Goal: Task Accomplishment & Management: Manage account settings

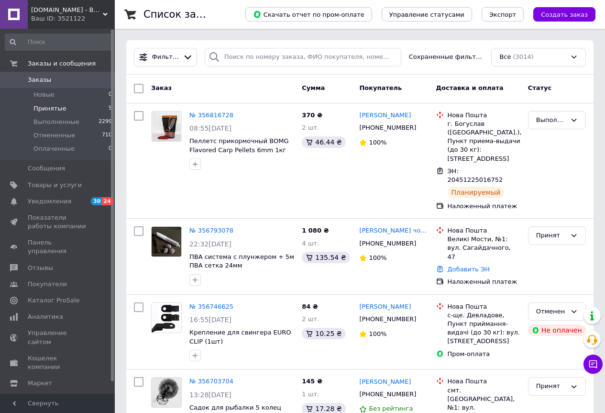
click at [67, 113] on li "Принятые 5" at bounding box center [59, 108] width 118 height 13
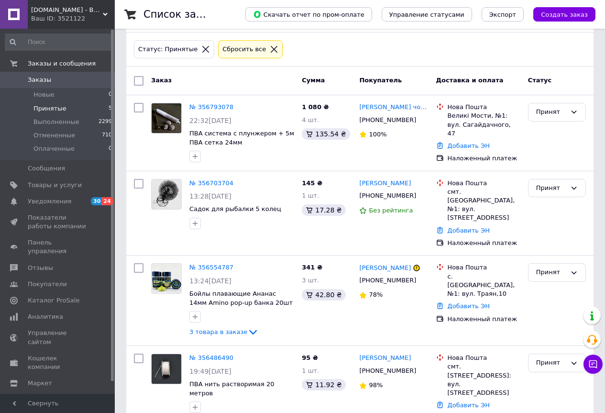
scroll to position [27, 0]
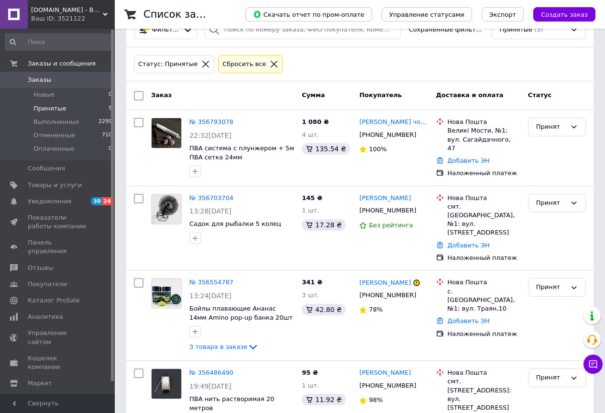
click at [103, 11] on div "V-CARP.in.ua - Ваш магазин покупок! Ваш ID: 3521122" at bounding box center [71, 14] width 87 height 29
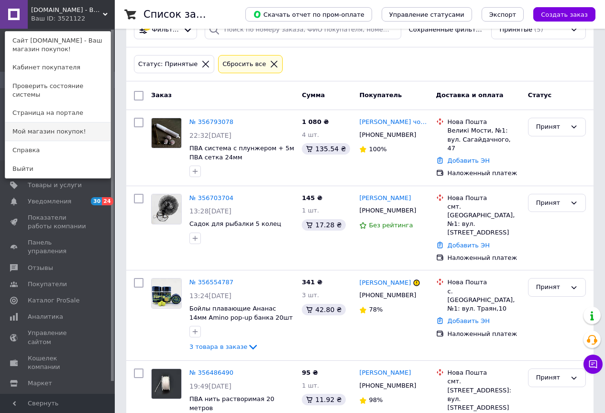
click at [39, 122] on link "Мой магазин покупок!" at bounding box center [57, 131] width 105 height 18
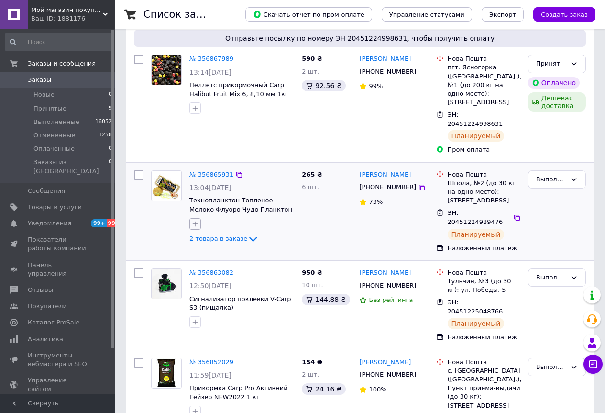
scroll to position [287, 0]
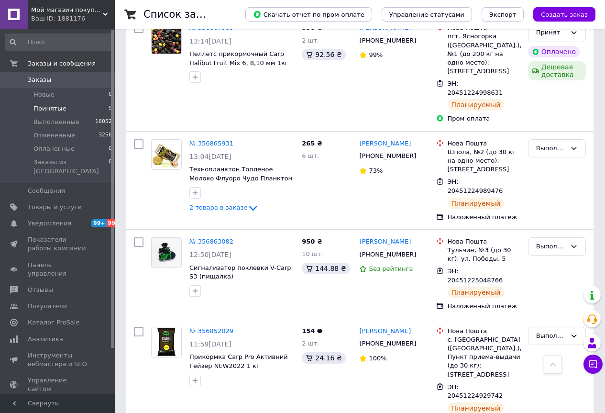
click at [85, 109] on li "Принятые 9" at bounding box center [59, 108] width 118 height 13
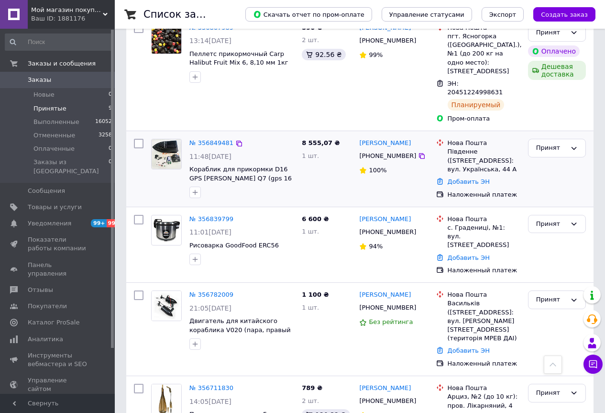
scroll to position [191, 0]
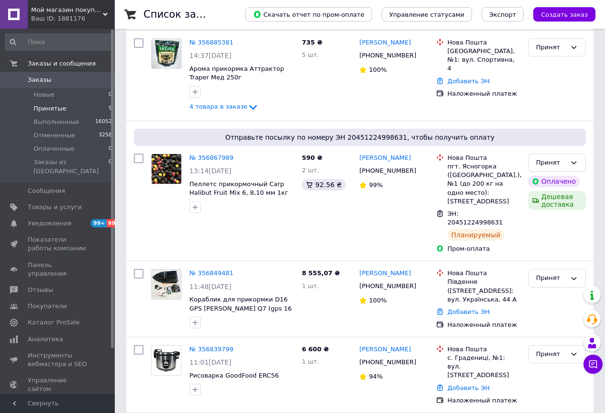
click at [80, 108] on li "Принятые 9" at bounding box center [59, 108] width 118 height 13
click at [597, 364] on icon at bounding box center [594, 364] width 8 height 8
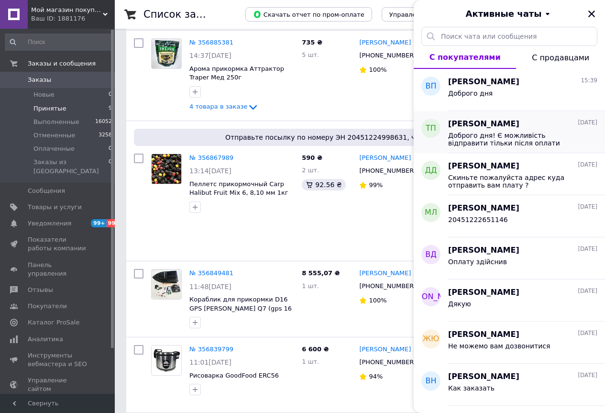
click at [491, 135] on span "Доброго дня! Є можливість відправити тільки після оплати" at bounding box center [516, 139] width 136 height 15
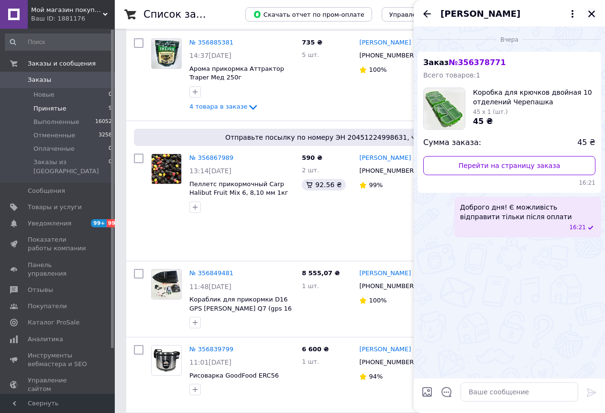
click at [594, 15] on icon "Закрыть" at bounding box center [592, 14] width 9 height 9
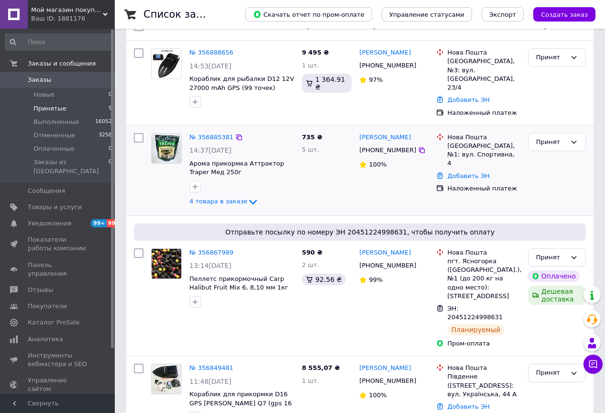
scroll to position [96, 0]
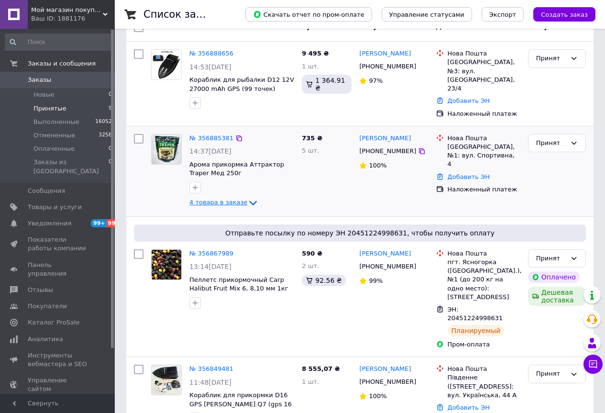
click at [247, 197] on icon at bounding box center [252, 202] width 11 height 11
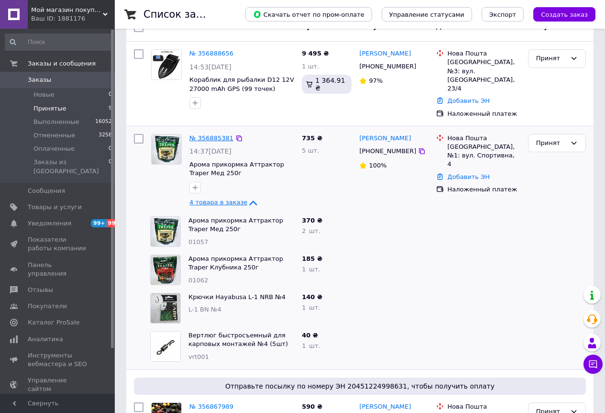
click at [218, 134] on link "№ 356885381" at bounding box center [211, 137] width 44 height 7
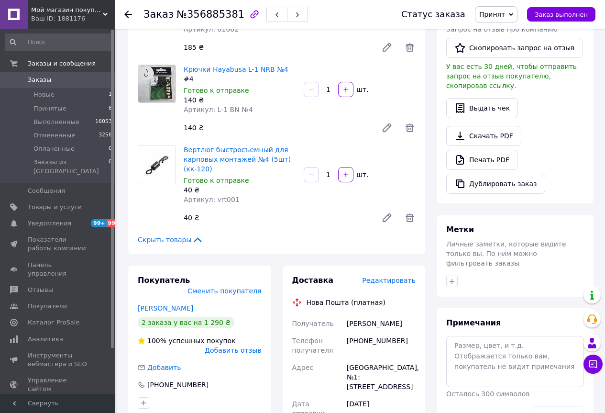
scroll to position [287, 0]
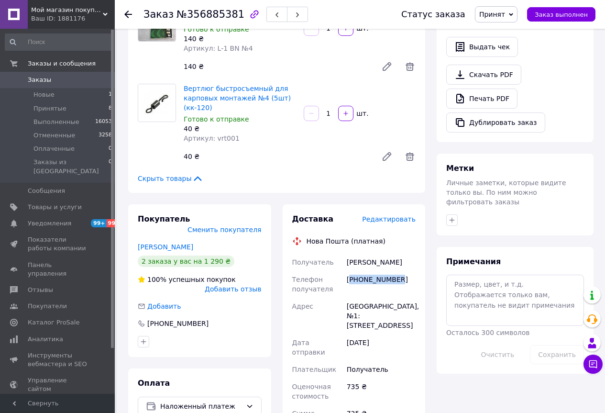
drag, startPoint x: 401, startPoint y: 281, endPoint x: 350, endPoint y: 279, distance: 51.2
click at [350, 279] on div "[PHONE_NUMBER]" at bounding box center [381, 284] width 73 height 27
copy div "380988756076"
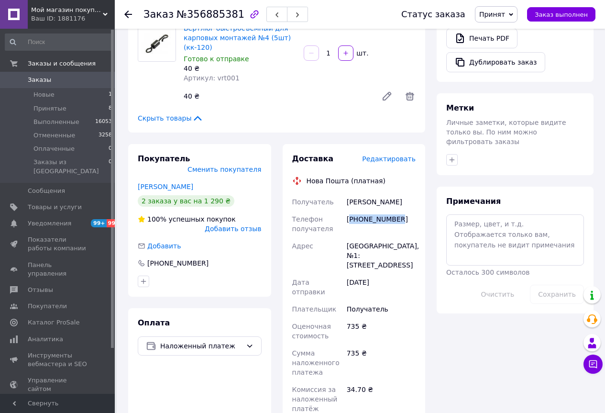
scroll to position [431, 0]
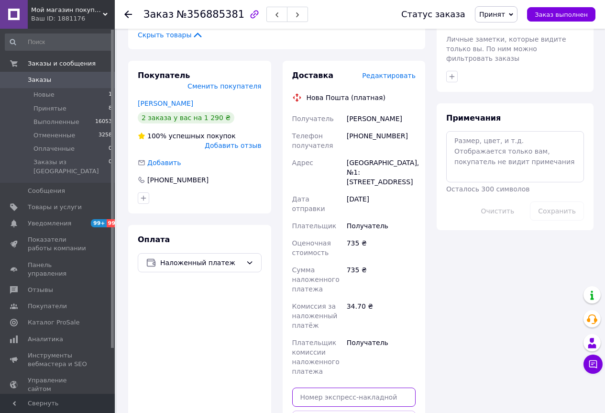
click at [312, 388] on input "text" at bounding box center [354, 397] width 124 height 19
paste input "20451225200954"
type input "20451225200954"
click at [356, 411] on button "Передать номер" at bounding box center [354, 420] width 124 height 19
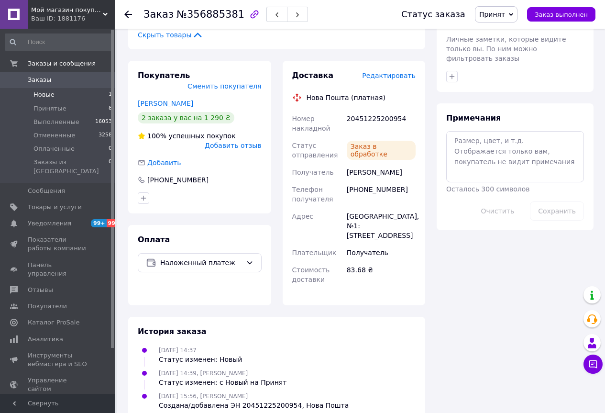
click at [71, 99] on li "Новые 1" at bounding box center [59, 94] width 118 height 13
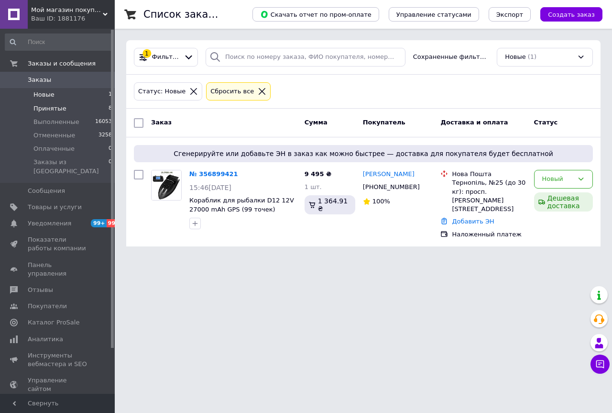
click at [91, 110] on li "Принятые 8" at bounding box center [59, 108] width 118 height 13
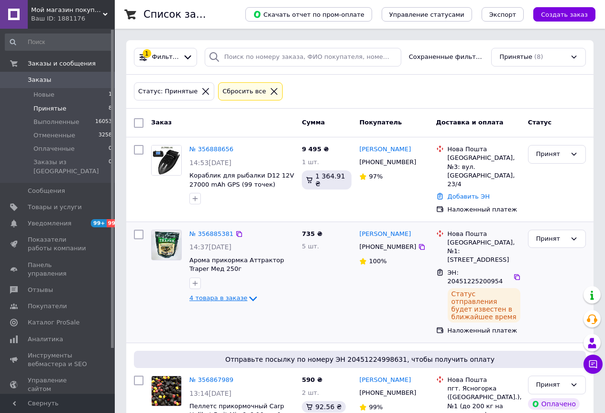
click at [249, 296] on icon at bounding box center [253, 298] width 8 height 5
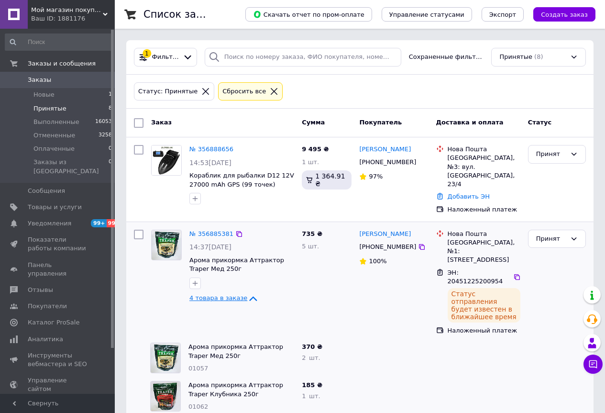
click at [247, 293] on icon at bounding box center [252, 298] width 11 height 11
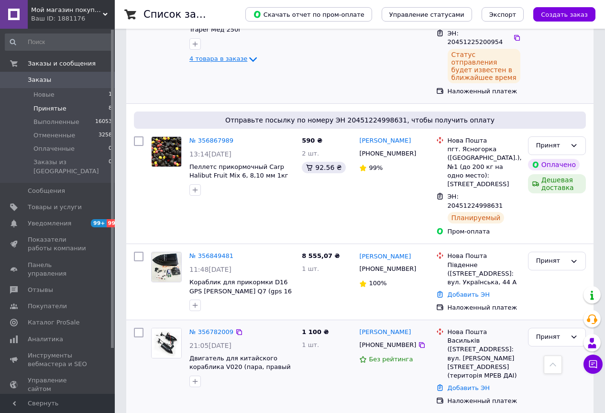
scroll to position [287, 0]
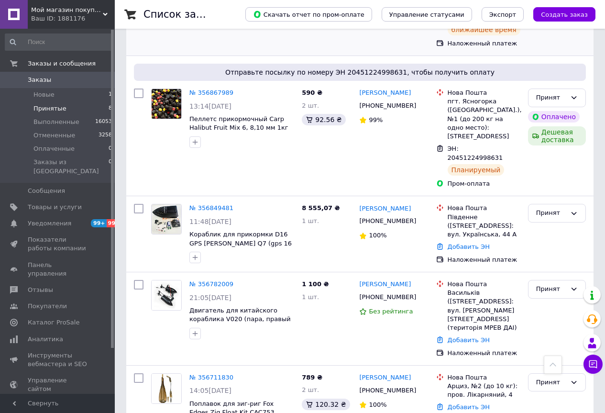
drag, startPoint x: 104, startPoint y: 15, endPoint x: 67, endPoint y: 86, distance: 80.5
click at [104, 16] on icon at bounding box center [105, 14] width 5 height 5
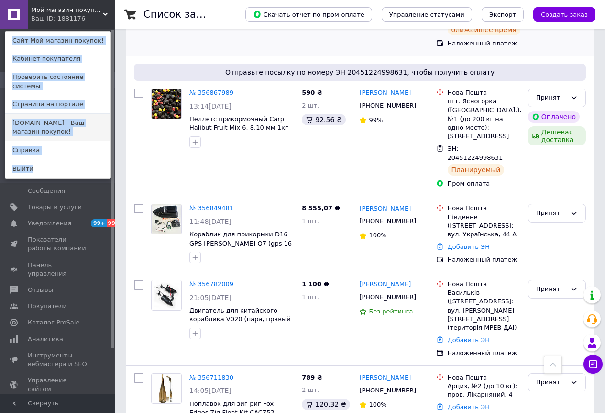
click at [33, 118] on link "[DOMAIN_NAME] - Ваш магазин покупок!" at bounding box center [57, 127] width 105 height 27
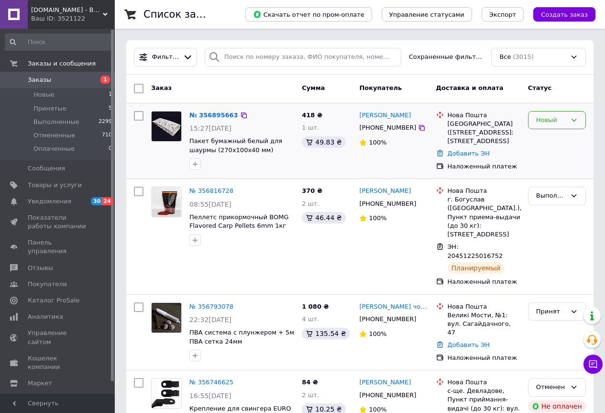
click at [554, 122] on div "Новый" at bounding box center [551, 120] width 30 height 10
click at [553, 142] on li "Принят" at bounding box center [557, 140] width 57 height 18
click at [216, 116] on link "№ 356895663" at bounding box center [213, 114] width 49 height 7
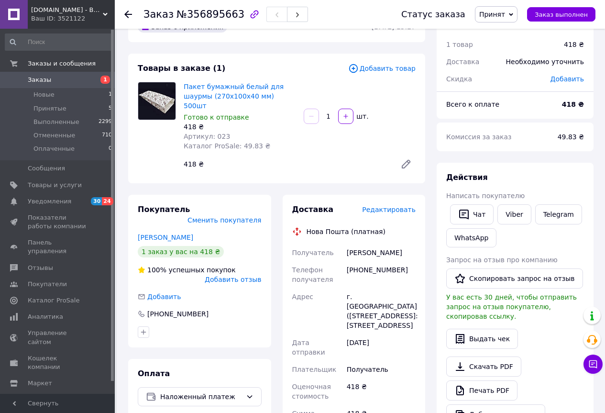
scroll to position [38, 0]
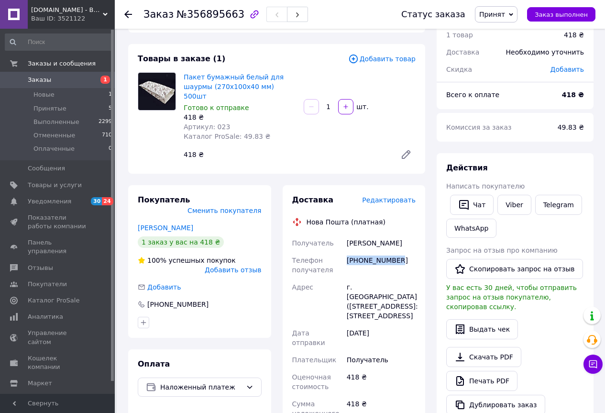
drag, startPoint x: 404, startPoint y: 254, endPoint x: 348, endPoint y: 250, distance: 55.6
click at [348, 252] on div "+380991789268" at bounding box center [381, 265] width 73 height 27
copy div "+380991789268"
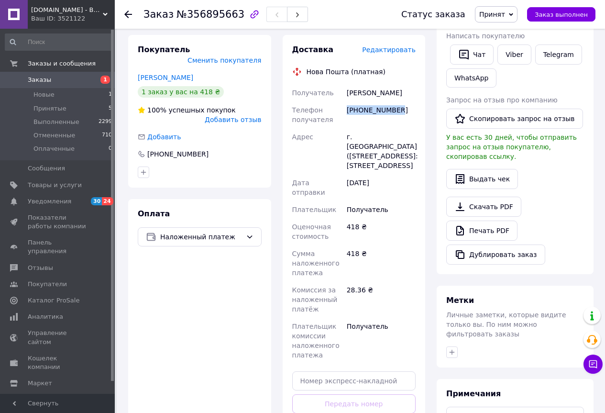
scroll to position [278, 0]
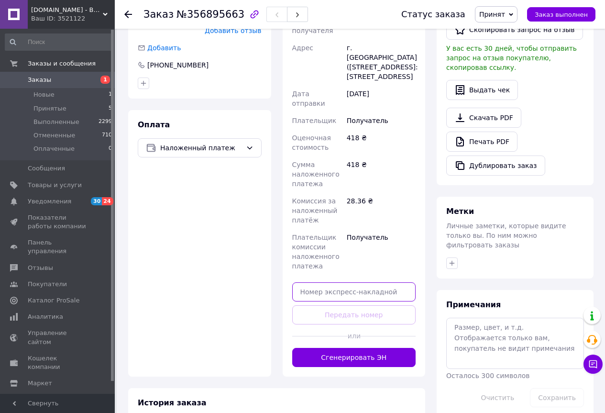
click at [324, 283] on input "text" at bounding box center [354, 291] width 124 height 19
paste input "20451225220603"
type input "20451225220603"
drag, startPoint x: 346, startPoint y: 306, endPoint x: 352, endPoint y: 303, distance: 6.0
click at [347, 305] on button "Передать номер" at bounding box center [354, 314] width 124 height 19
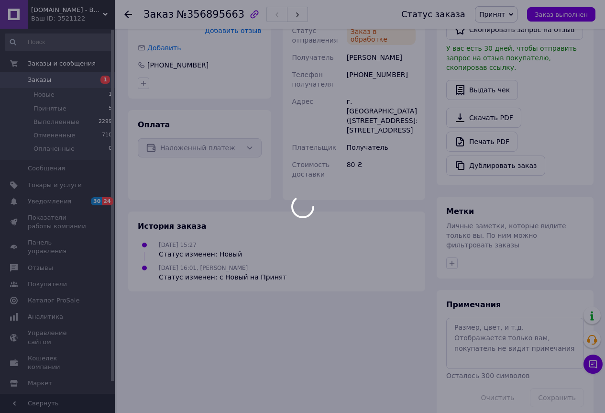
scroll to position [274, 0]
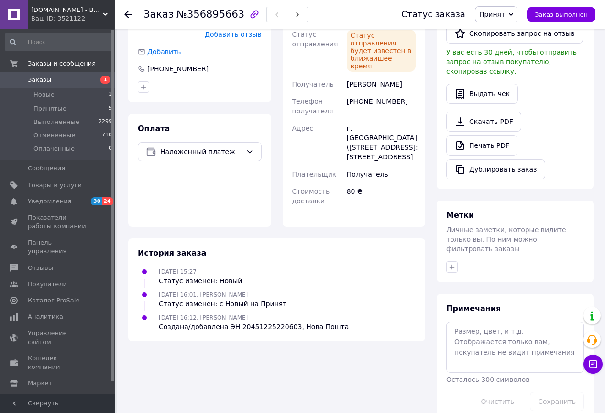
click at [509, 20] on span "Принят" at bounding box center [496, 14] width 43 height 16
click at [509, 32] on li "Выполнен" at bounding box center [501, 33] width 51 height 14
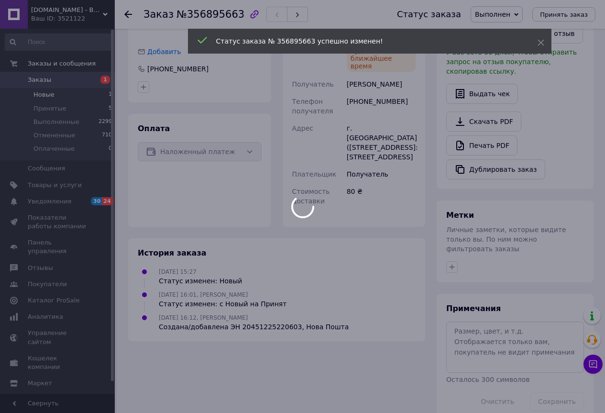
scroll to position [256, 0]
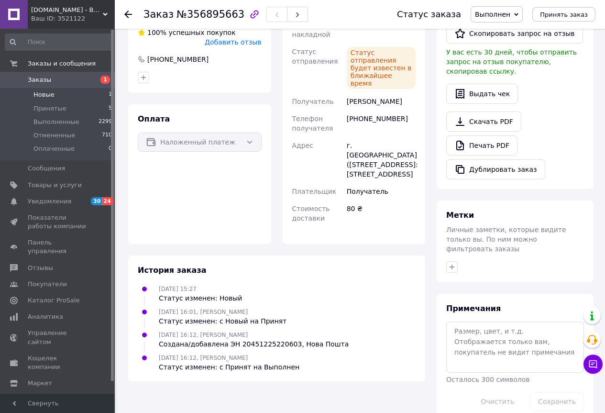
click at [89, 98] on li "Новые 1" at bounding box center [59, 94] width 118 height 13
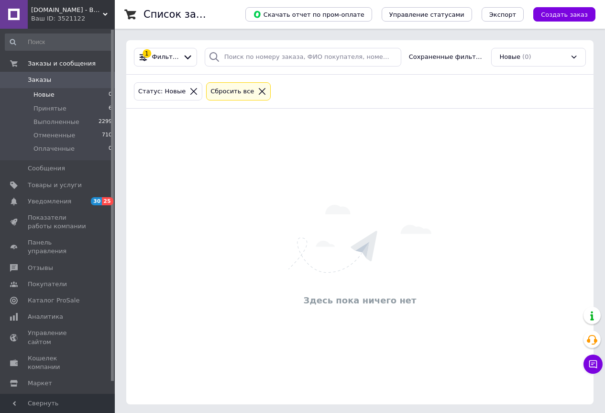
click at [104, 10] on div "V-CARP.in.ua - Ваш магазин покупок! Ваш ID: 3521122" at bounding box center [71, 14] width 87 height 29
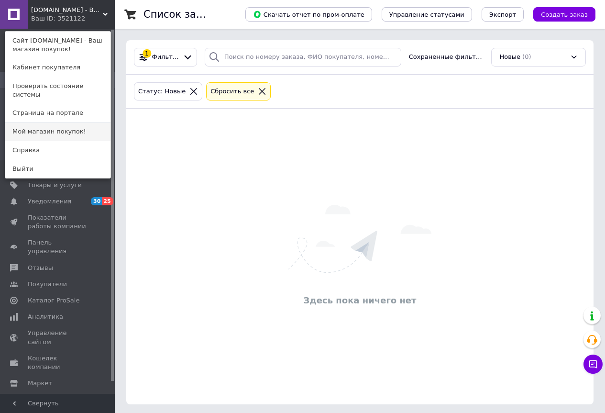
click at [63, 125] on link "Мой магазин покупок!" at bounding box center [57, 131] width 105 height 18
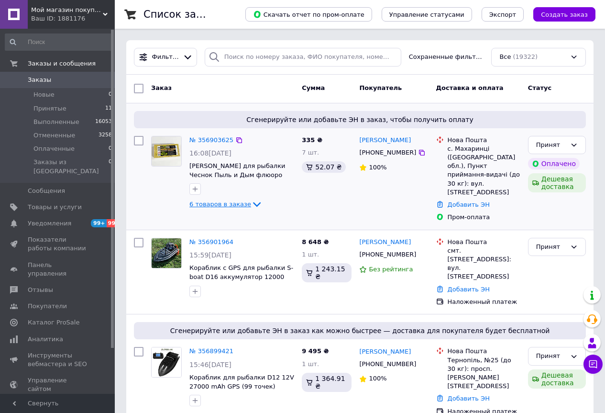
click at [252, 202] on icon at bounding box center [256, 204] width 11 height 11
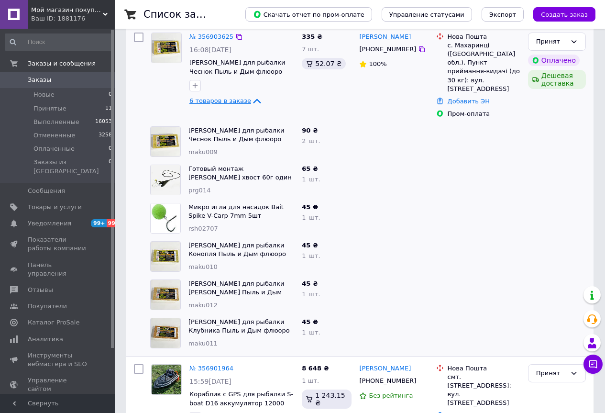
scroll to position [144, 0]
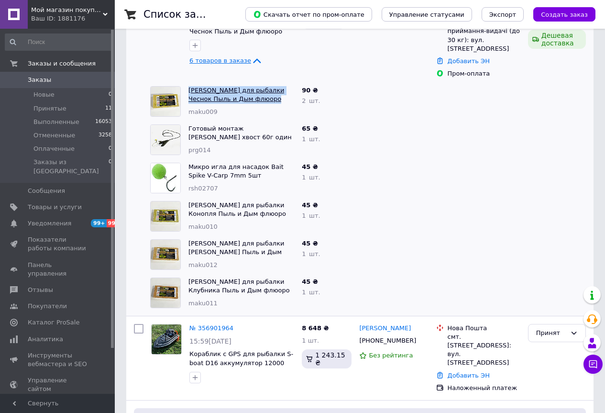
drag, startPoint x: 254, startPoint y: 87, endPoint x: 189, endPoint y: 78, distance: 65.3
click at [189, 86] on span "Макуха для рыбалки Чеснок Пыль и Дым флюоро (6шт.)" at bounding box center [242, 95] width 106 height 18
copy link "Макуха для рыбалки Чеснок Пыль и Дым флюоро (6шт.)"
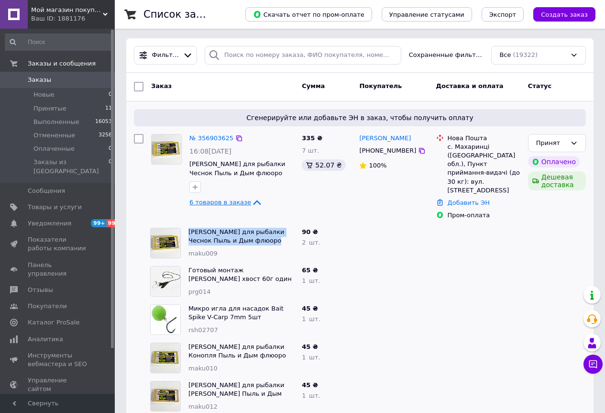
scroll to position [0, 0]
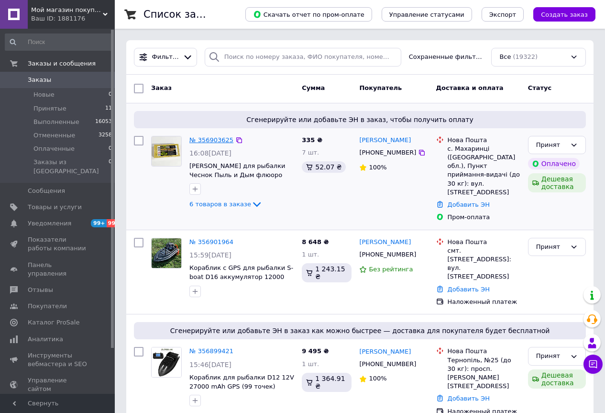
click at [219, 141] on link "№ 356903625" at bounding box center [211, 139] width 44 height 7
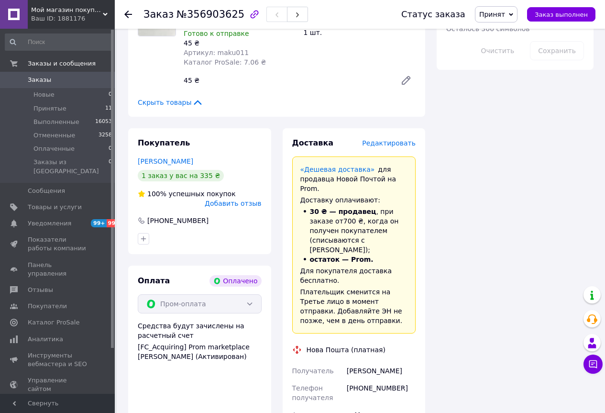
scroll to position [670, 0]
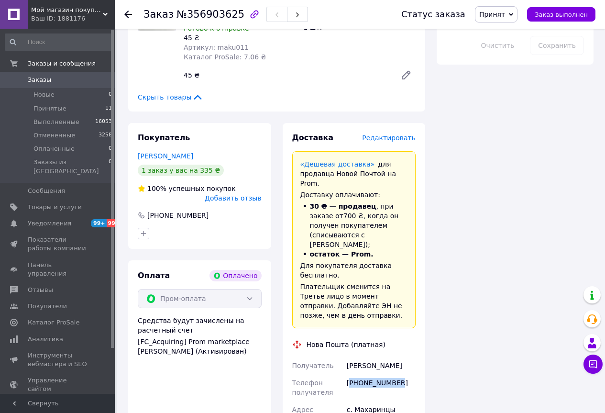
drag, startPoint x: 404, startPoint y: 299, endPoint x: 349, endPoint y: 298, distance: 54.6
click at [349, 374] on div "[PHONE_NUMBER]" at bounding box center [381, 387] width 73 height 27
copy div "380680408809"
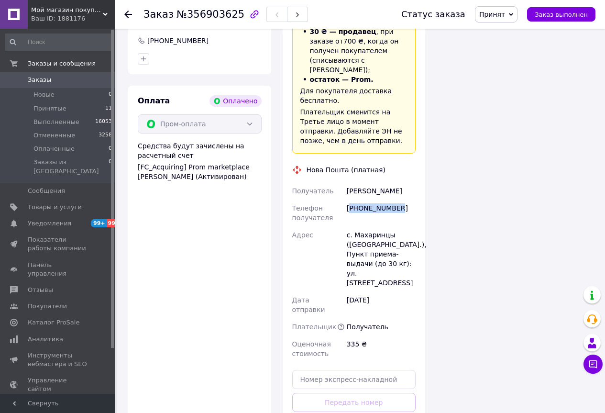
scroll to position [943, 0]
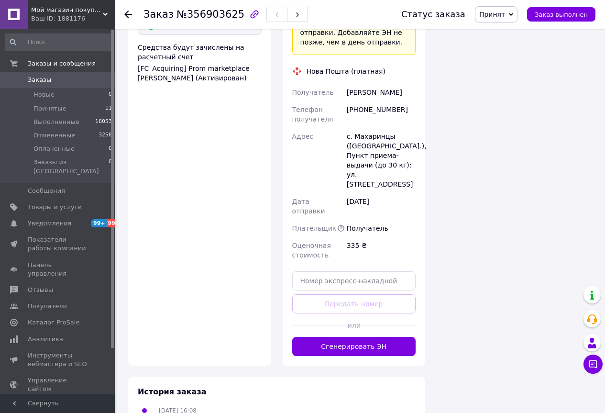
click at [324, 169] on div "Доставка Редактировать «Дешевая доставка»   для продавца [GEOGRAPHIC_DATA] на P…" at bounding box center [354, 107] width 124 height 497
click at [340, 271] on input "text" at bounding box center [354, 280] width 124 height 19
paste input "20451225244015"
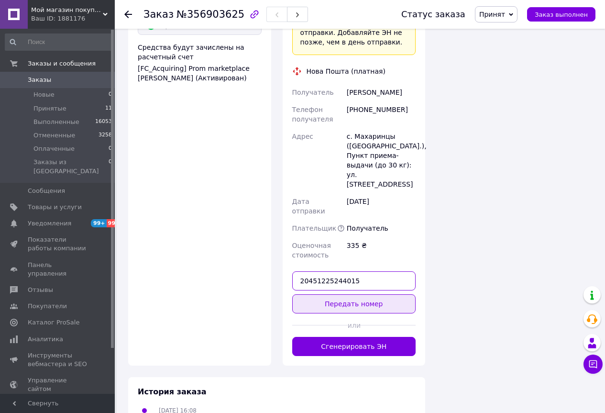
type input "20451225244015"
click at [390, 294] on button "Передать номер" at bounding box center [354, 303] width 124 height 19
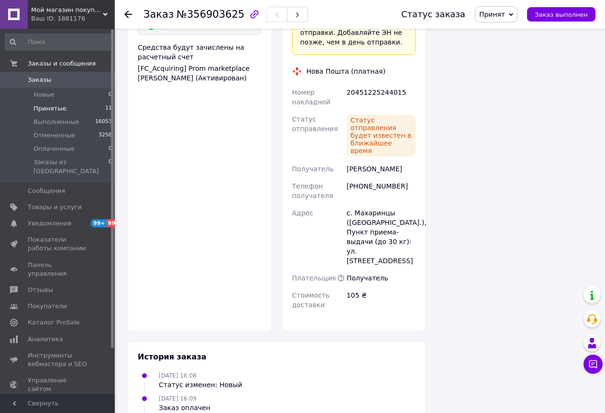
click at [68, 111] on li "Принятые 11" at bounding box center [59, 108] width 118 height 13
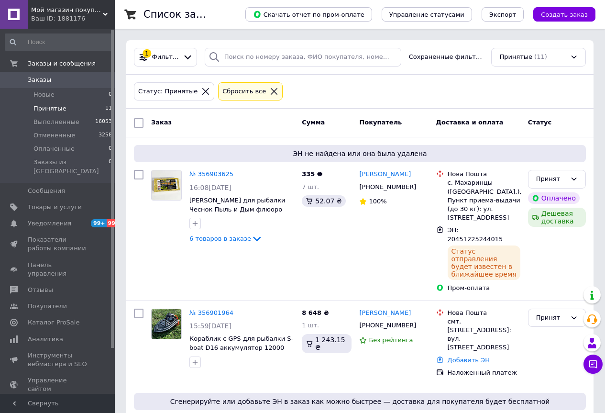
click at [106, 9] on div "Мой магазин покупок! Ваш ID: 1881176" at bounding box center [71, 14] width 87 height 29
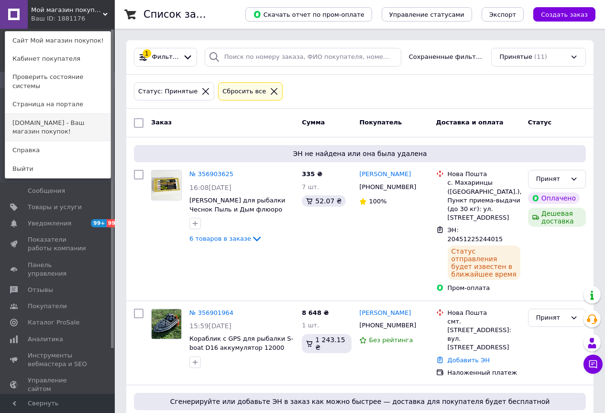
click at [56, 114] on link "[DOMAIN_NAME] - Ваш магазин покупок!" at bounding box center [57, 127] width 105 height 27
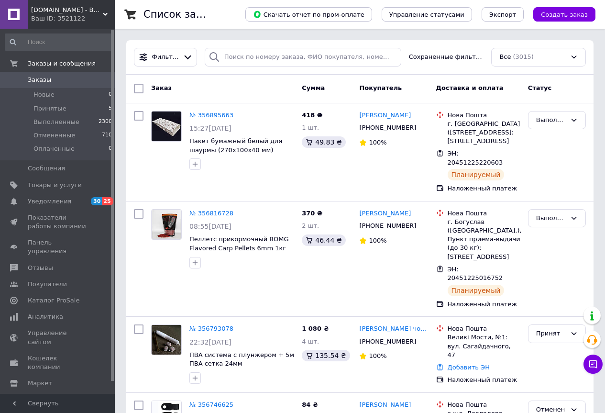
click at [105, 12] on icon at bounding box center [105, 14] width 5 height 5
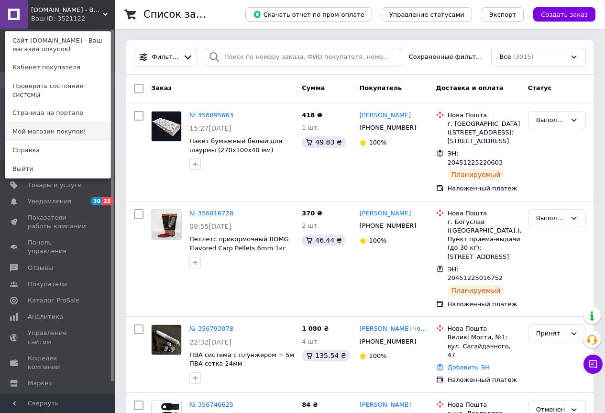
click at [54, 125] on link "Мой магазин покупок!" at bounding box center [57, 131] width 105 height 18
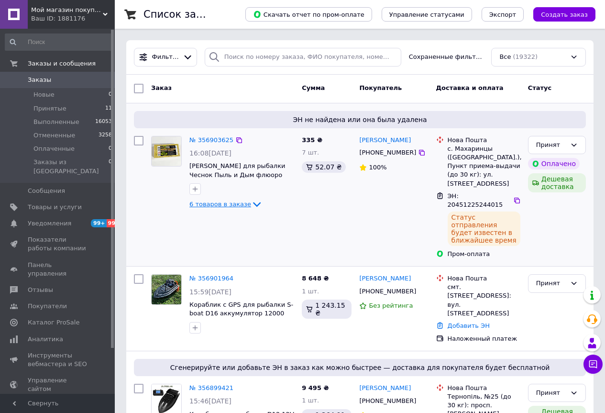
click at [253, 206] on icon at bounding box center [257, 204] width 8 height 5
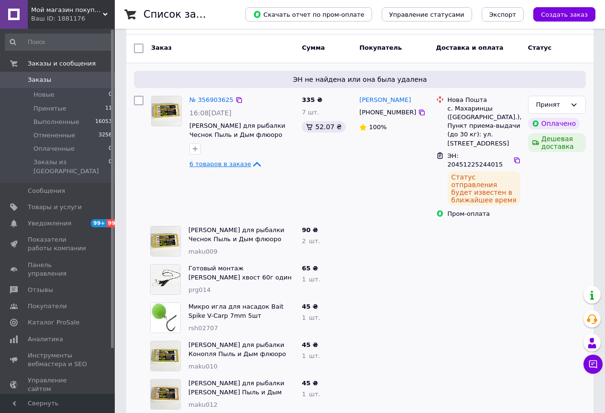
scroll to position [96, 0]
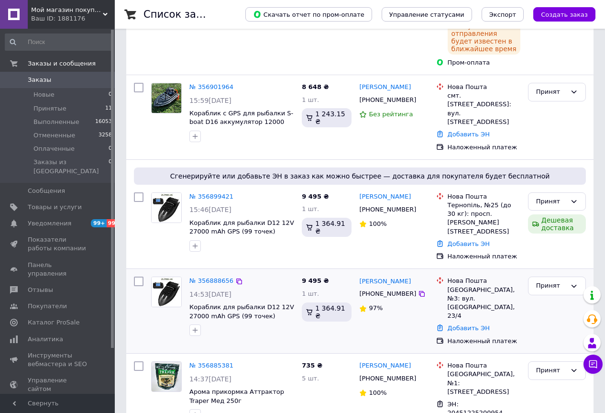
scroll to position [335, 0]
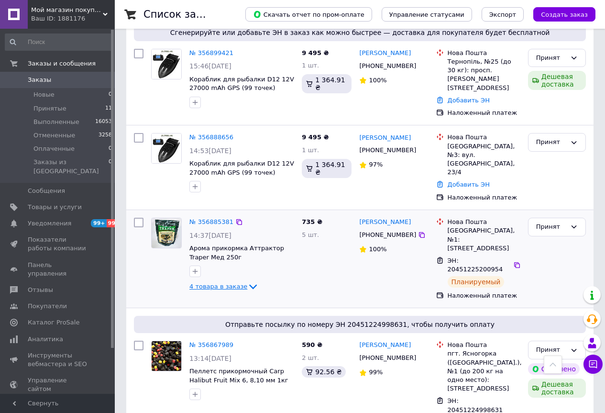
click at [249, 281] on icon at bounding box center [252, 286] width 11 height 11
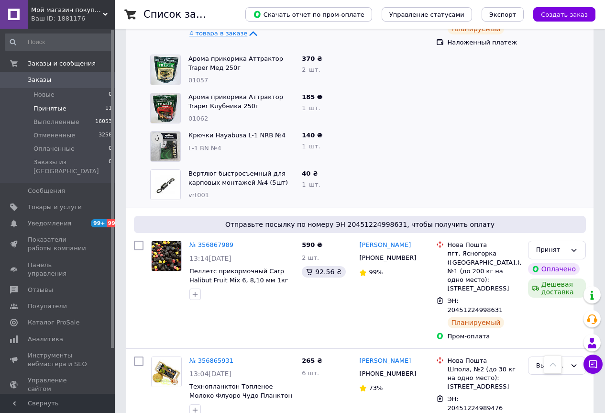
scroll to position [622, 0]
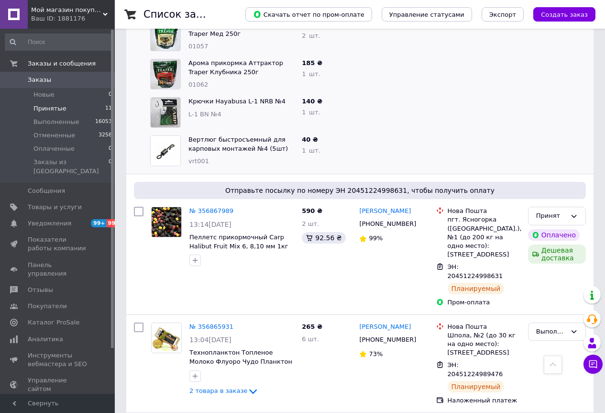
click at [84, 112] on li "Принятые 11" at bounding box center [59, 108] width 118 height 13
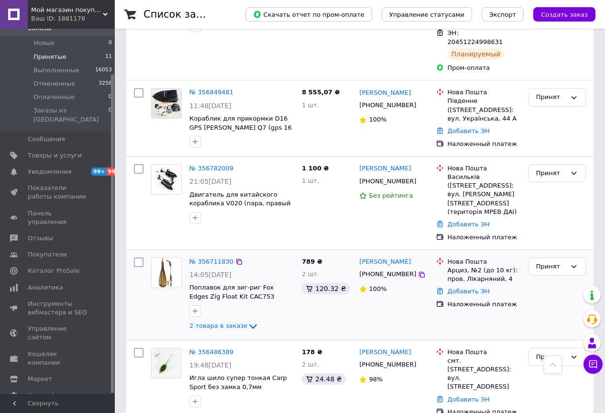
scroll to position [715, 0]
drag, startPoint x: 243, startPoint y: 238, endPoint x: 287, endPoint y: 232, distance: 44.5
click at [247, 320] on icon at bounding box center [252, 325] width 11 height 11
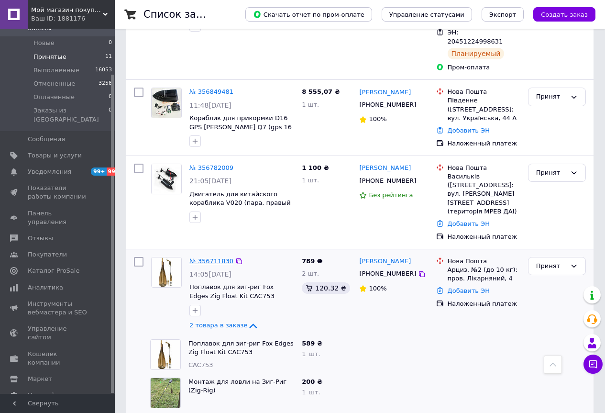
click at [227, 257] on link "№ 356711830" at bounding box center [211, 260] width 44 height 7
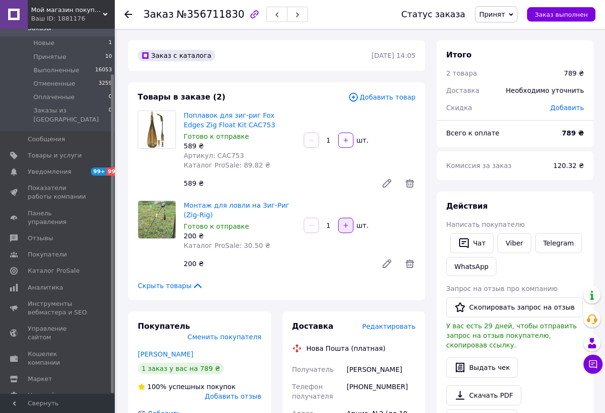
click at [348, 228] on icon "button" at bounding box center [346, 225] width 7 height 7
type input "2"
click at [410, 185] on icon at bounding box center [409, 183] width 11 height 11
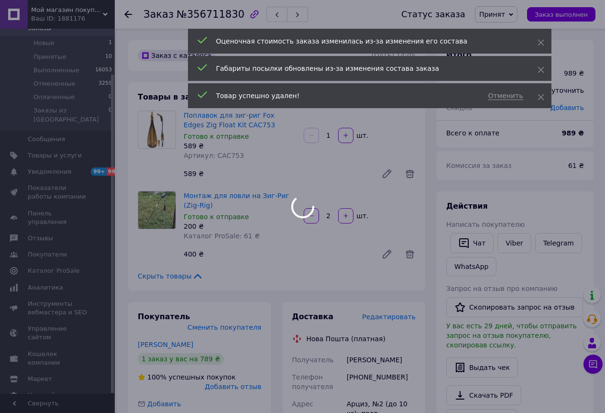
type input "2"
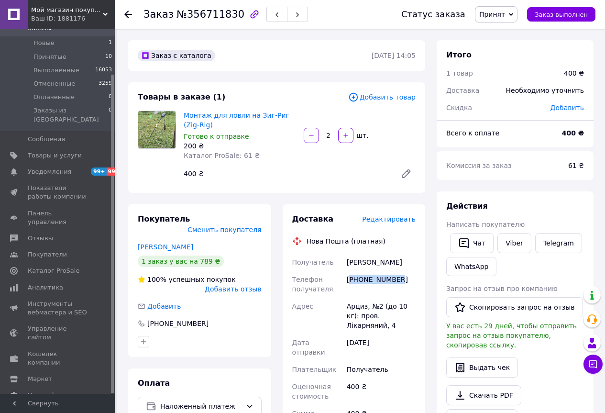
drag, startPoint x: 399, startPoint y: 278, endPoint x: 353, endPoint y: 287, distance: 46.8
click at [351, 278] on div "[PHONE_NUMBER]" at bounding box center [381, 284] width 73 height 27
copy div "380979740961"
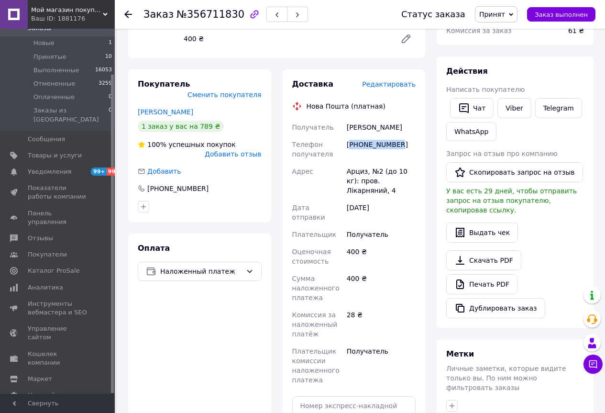
scroll to position [191, 0]
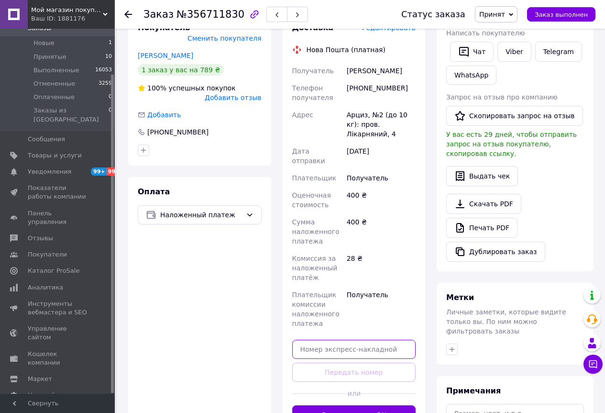
click at [326, 340] on input "text" at bounding box center [354, 349] width 124 height 19
paste input "20451225273794"
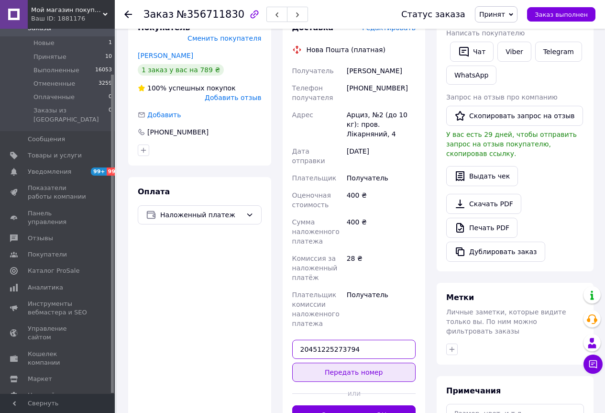
type input "20451225273794"
click at [356, 363] on button "Передать номер" at bounding box center [354, 372] width 124 height 19
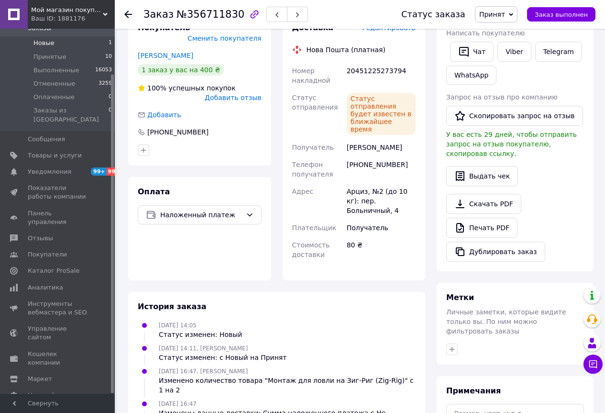
click at [72, 46] on li "Новые 1" at bounding box center [59, 42] width 118 height 13
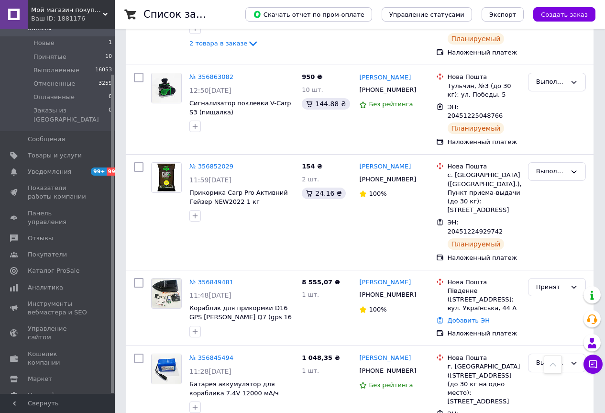
scroll to position [1005, 0]
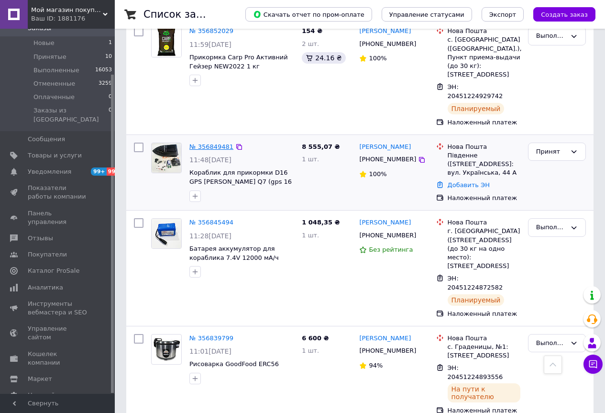
click at [213, 143] on link "№ 356849481" at bounding box center [211, 146] width 44 height 7
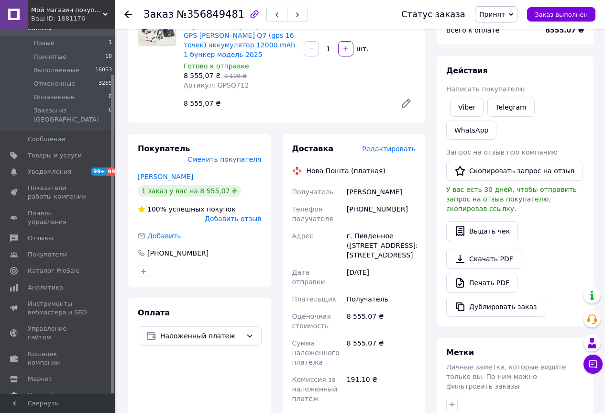
scroll to position [70, 0]
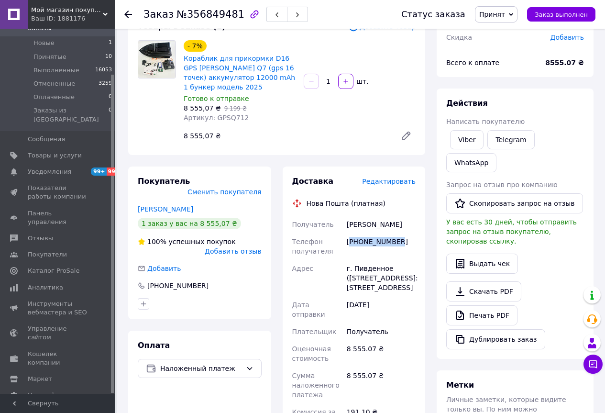
drag, startPoint x: 400, startPoint y: 242, endPoint x: 351, endPoint y: 242, distance: 48.3
click at [351, 242] on div "+380951932348" at bounding box center [381, 246] width 73 height 27
copy div "380951932348"
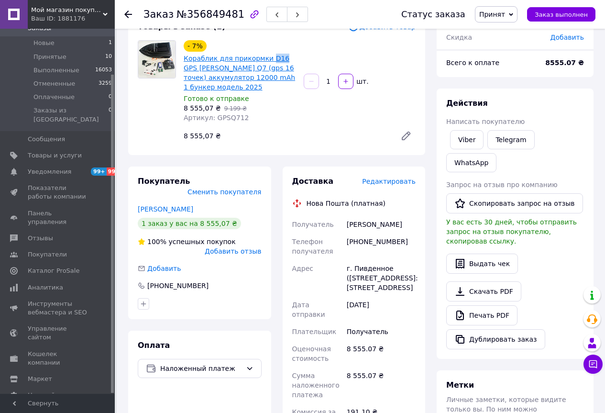
drag, startPoint x: 265, startPoint y: 50, endPoint x: 277, endPoint y: 56, distance: 13.1
click at [277, 56] on div "- 7% Кораблик для прикормки D16 GPS Stenson Q7 (gps 16 точек) аккумулятор 12000…" at bounding box center [240, 66] width 114 height 54
copy link "D16"
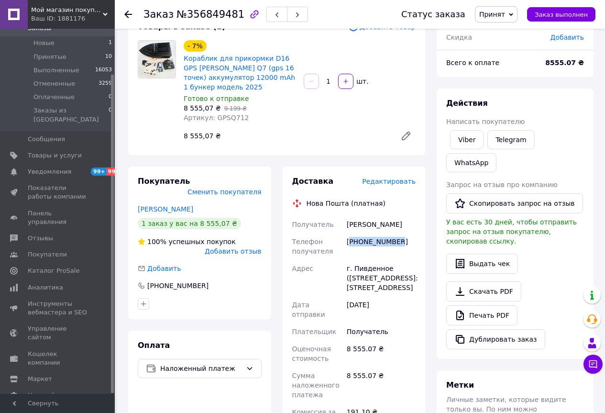
drag, startPoint x: 403, startPoint y: 239, endPoint x: 351, endPoint y: 239, distance: 52.2
click at [351, 239] on div "+380951932348" at bounding box center [381, 246] width 73 height 27
copy div "380951932348"
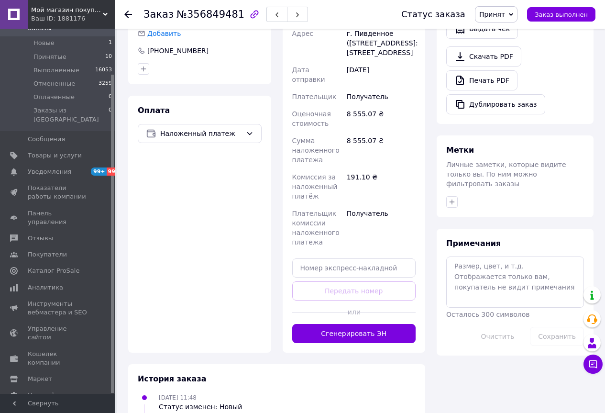
scroll to position [310, 0]
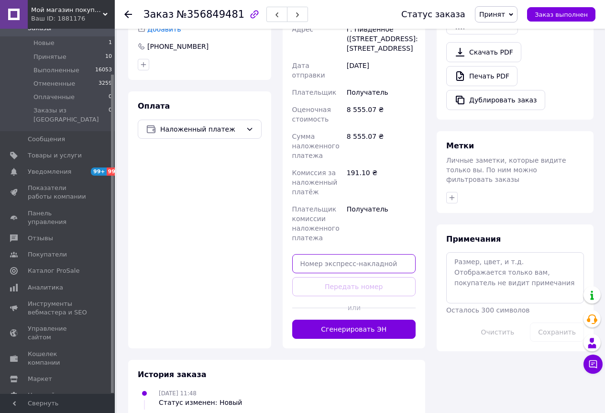
click at [315, 273] on input "text" at bounding box center [354, 263] width 124 height 19
paste input "20451225277316"
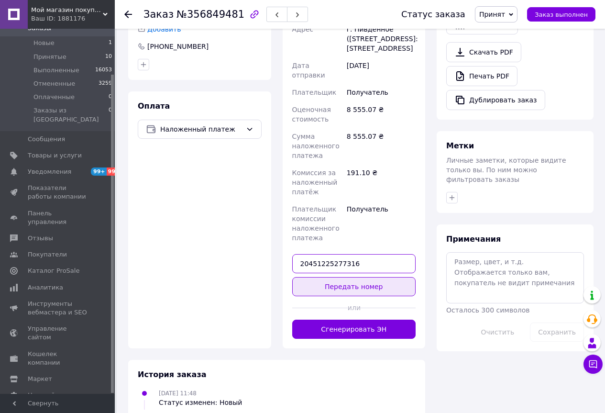
type input "20451225277316"
drag, startPoint x: 336, startPoint y: 297, endPoint x: 449, endPoint y: 275, distance: 115.0
click at [337, 296] on button "Передать номер" at bounding box center [354, 286] width 124 height 19
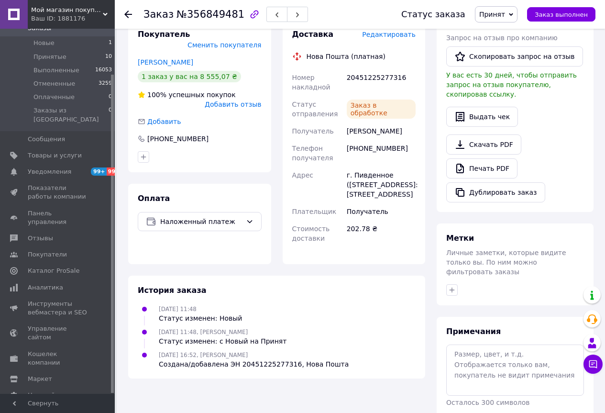
click at [505, 17] on span "Принят" at bounding box center [492, 15] width 26 height 8
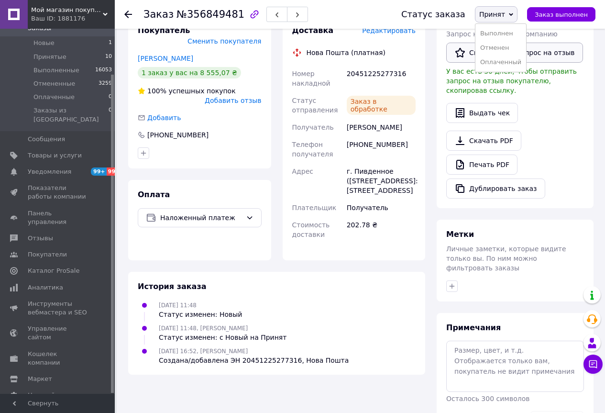
drag, startPoint x: 506, startPoint y: 33, endPoint x: 493, endPoint y: 33, distance: 12.9
click at [506, 33] on li "Выполнен" at bounding box center [501, 33] width 51 height 14
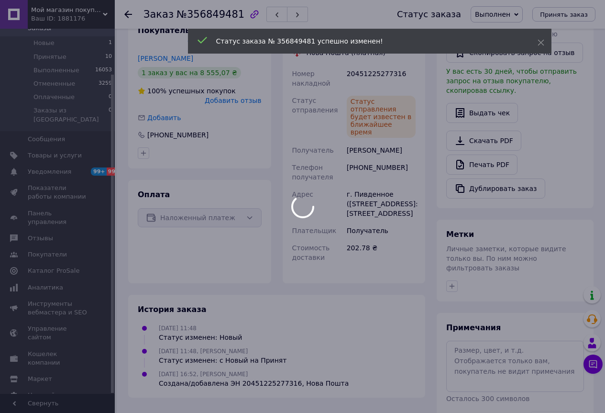
click at [74, 60] on div at bounding box center [302, 206] width 605 height 413
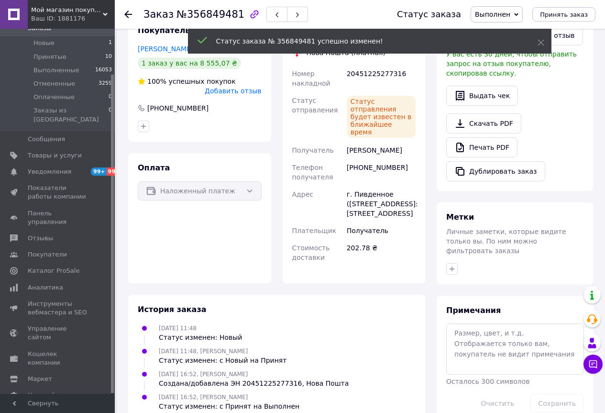
scroll to position [244, 0]
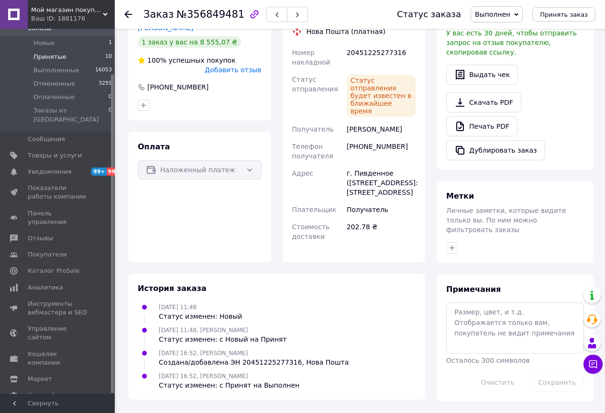
click at [64, 57] on li "Принятые 10" at bounding box center [59, 56] width 118 height 13
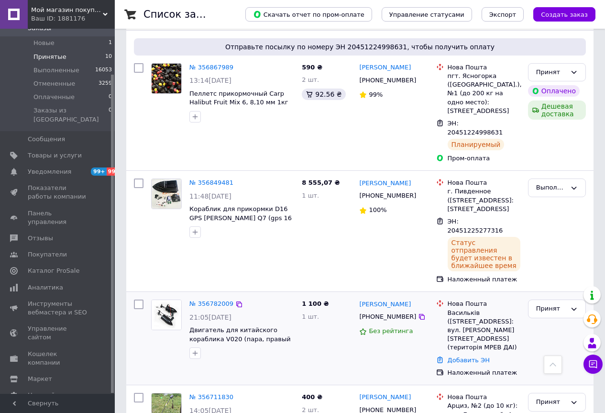
scroll to position [634, 0]
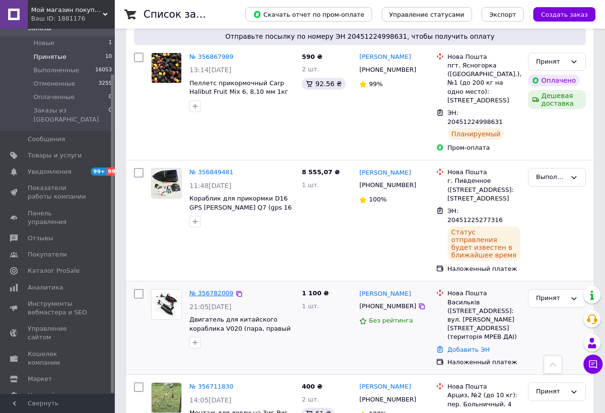
click at [205, 289] on link "№ 356782009" at bounding box center [211, 292] width 44 height 7
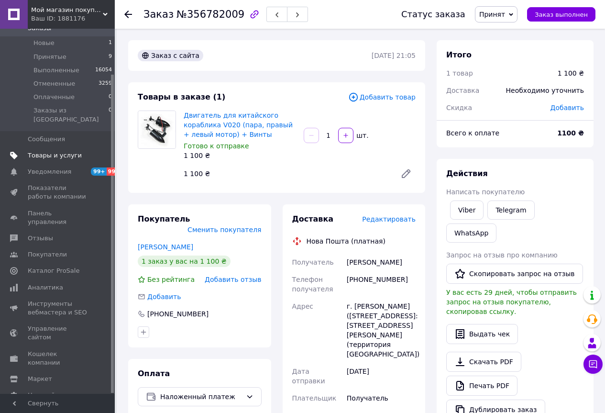
click at [56, 151] on span "Товары и услуги" at bounding box center [55, 155] width 54 height 9
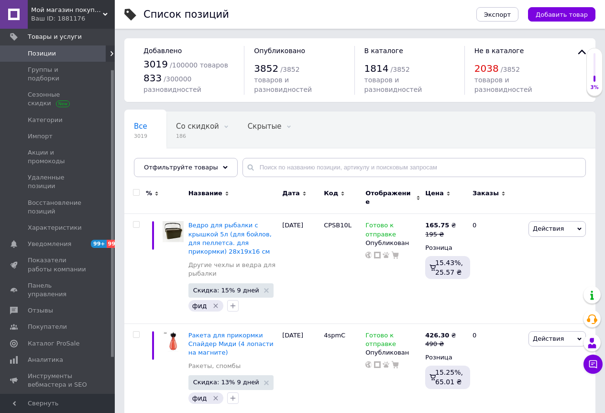
click at [272, 156] on div "Все 3019 Со скидкой 186 Удалить Редактировать Скрытые 0 Удалить Редактировать О…" at bounding box center [359, 149] width 471 height 79
click at [272, 166] on input "text" at bounding box center [415, 167] width 344 height 19
click at [289, 171] on input "text" at bounding box center [415, 167] width 344 height 19
paste input "Фіксатор парасольки CZ Umbrella Holder 2 (40cm)"
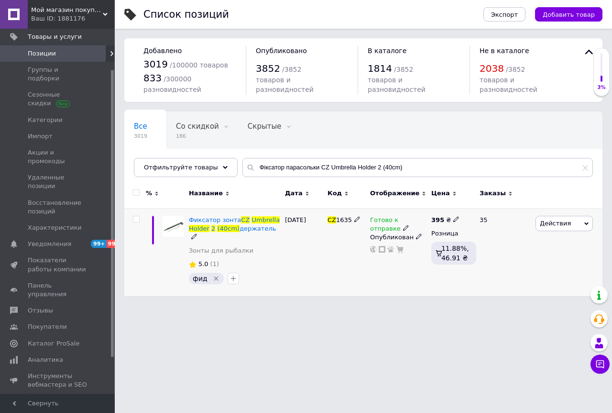
click at [403, 228] on icon at bounding box center [406, 228] width 6 height 6
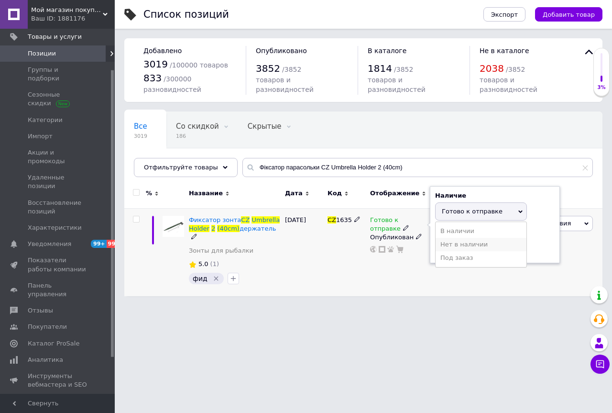
click at [439, 245] on li "Нет в наличии" at bounding box center [481, 244] width 91 height 13
drag, startPoint x: 406, startPoint y: 266, endPoint x: 374, endPoint y: 246, distance: 37.6
click at [406, 266] on div "Готово к отправке Наличие Нет в наличии В наличии Под заказ Готово к отправке О…" at bounding box center [398, 252] width 61 height 88
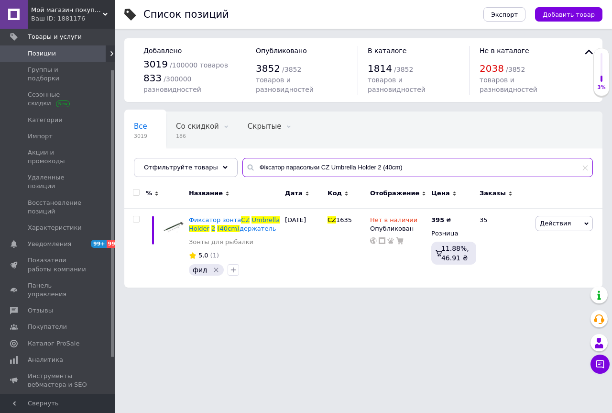
drag, startPoint x: 276, startPoint y: 168, endPoint x: 413, endPoint y: 175, distance: 138.0
click at [413, 175] on input "Фіксатор парасольки CZ Umbrella Holder 2 (40cm)" at bounding box center [418, 167] width 351 height 19
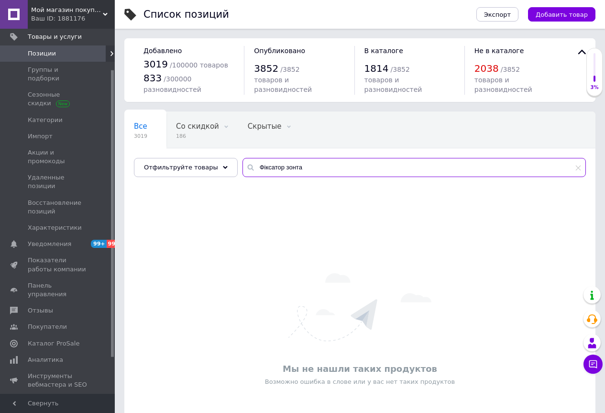
click at [255, 167] on input "Фіксатор зонта" at bounding box center [415, 167] width 344 height 19
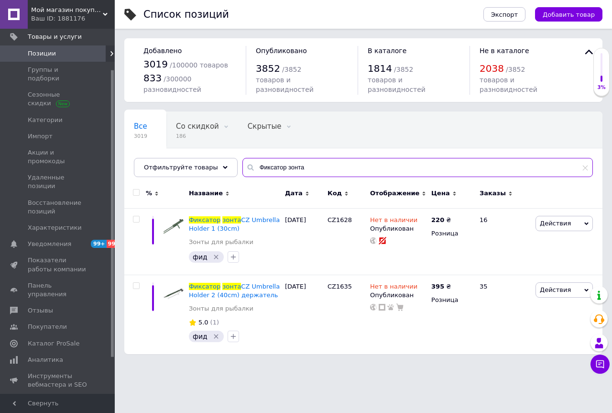
type input "Фиксатор зонта"
click at [105, 12] on icon at bounding box center [105, 14] width 5 height 5
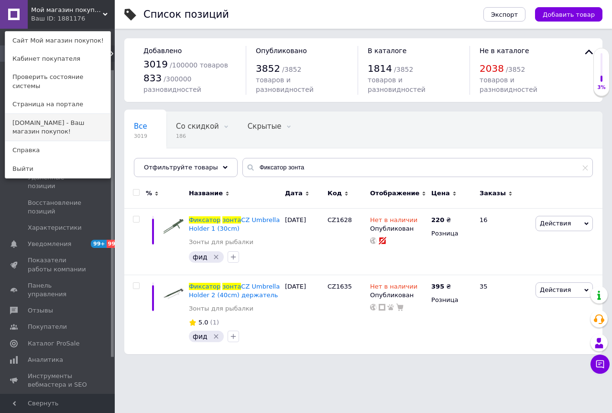
click at [54, 118] on link "[DOMAIN_NAME] - Ваш магазин покупок!" at bounding box center [57, 127] width 105 height 27
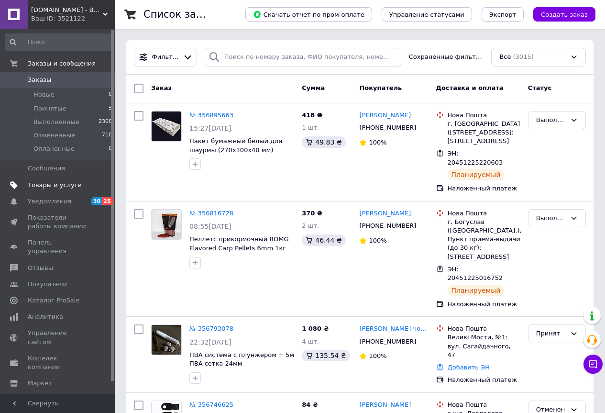
click at [54, 184] on span "Товары и услуги" at bounding box center [55, 185] width 54 height 9
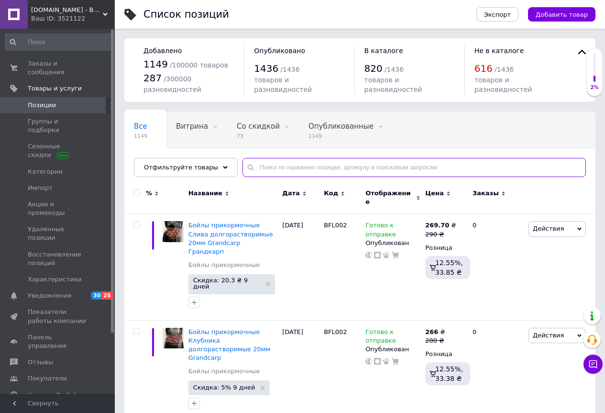
click at [292, 171] on input "text" at bounding box center [415, 167] width 344 height 19
paste input "Фіксатор парасольки CZ Umbrella Holder 2 (40cm)"
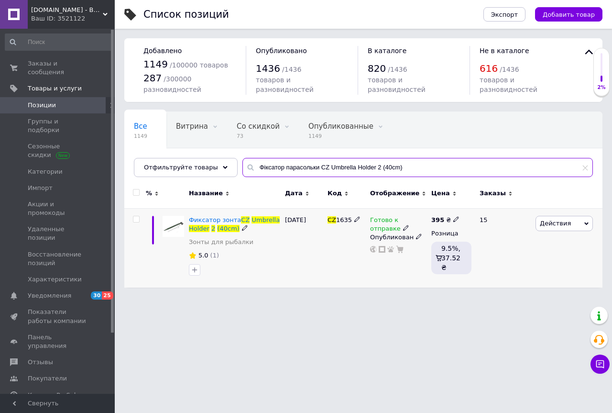
type input "Фіксатор парасольки CZ Umbrella Holder 2 (40cm)"
click at [403, 227] on icon at bounding box center [406, 228] width 6 height 6
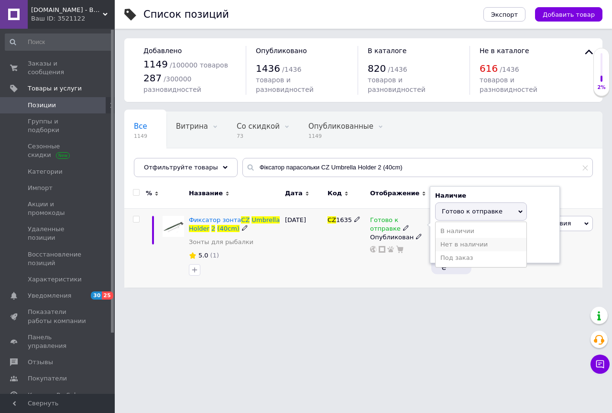
click at [447, 244] on li "Нет в наличии" at bounding box center [481, 244] width 91 height 13
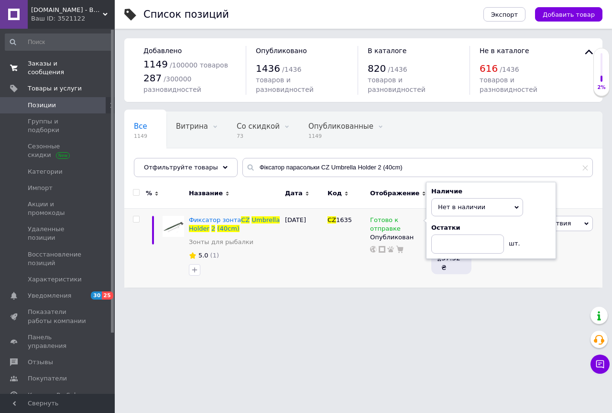
click at [67, 64] on span "Заказы и сообщения" at bounding box center [58, 67] width 61 height 17
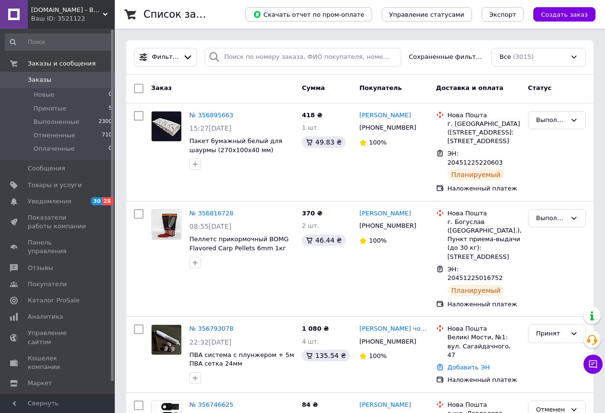
click at [105, 14] on icon at bounding box center [105, 14] width 5 height 5
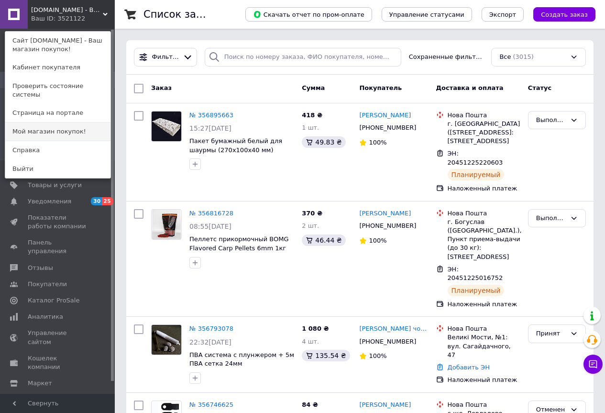
drag, startPoint x: 56, startPoint y: 123, endPoint x: 65, endPoint y: 68, distance: 56.2
click at [56, 123] on link "Мой магазин покупок!" at bounding box center [57, 131] width 105 height 18
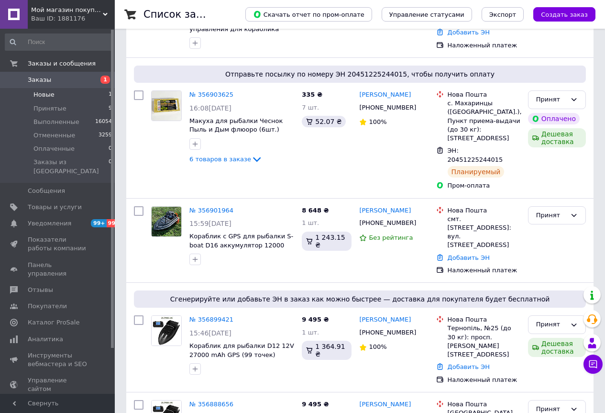
scroll to position [144, 0]
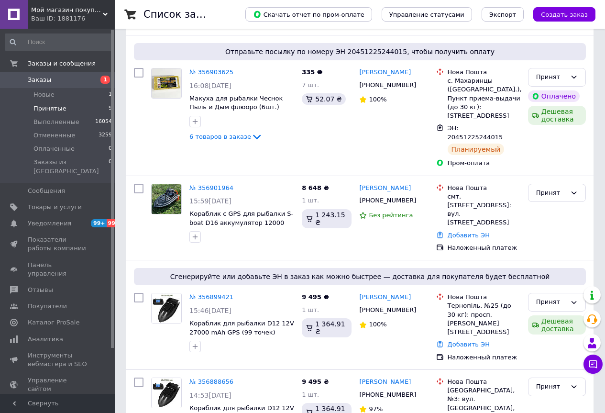
click at [78, 112] on li "Принятые 9" at bounding box center [59, 108] width 118 height 13
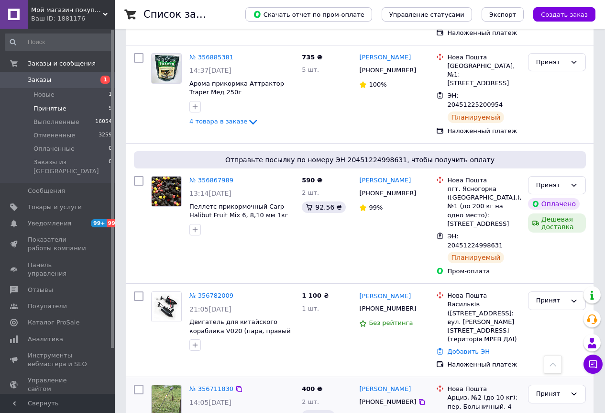
scroll to position [526, 0]
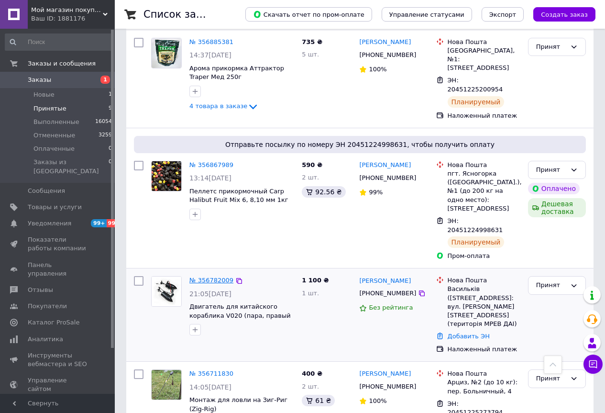
click at [221, 277] on link "№ 356782009" at bounding box center [211, 280] width 44 height 7
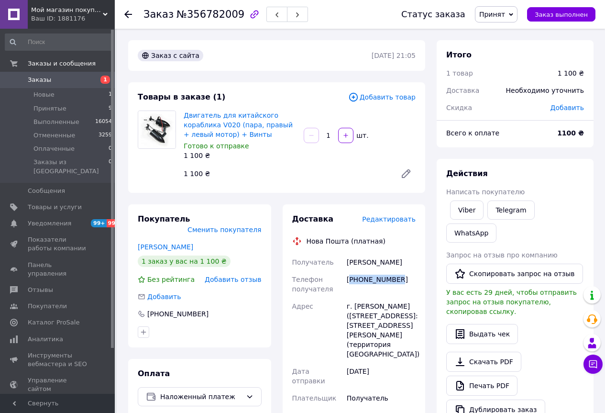
drag, startPoint x: 399, startPoint y: 283, endPoint x: 352, endPoint y: 280, distance: 47.0
click at [352, 280] on div "+380970233373" at bounding box center [381, 284] width 73 height 27
copy div "380970233373"
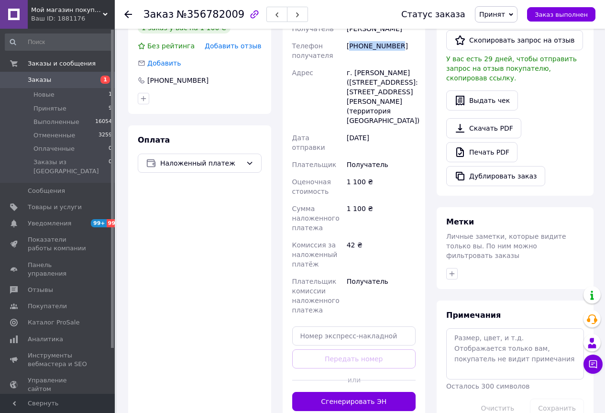
scroll to position [239, 0]
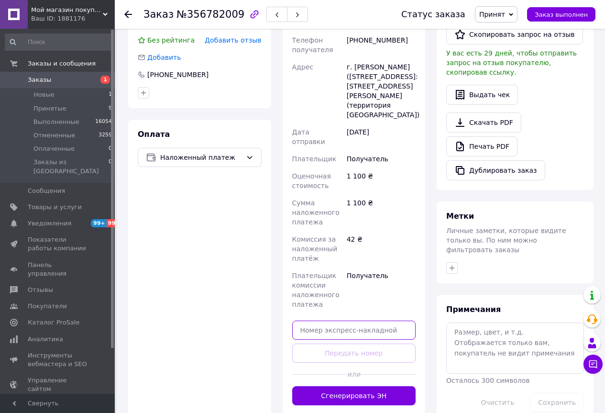
click at [328, 321] on input "text" at bounding box center [354, 330] width 124 height 19
paste input "20451225284124"
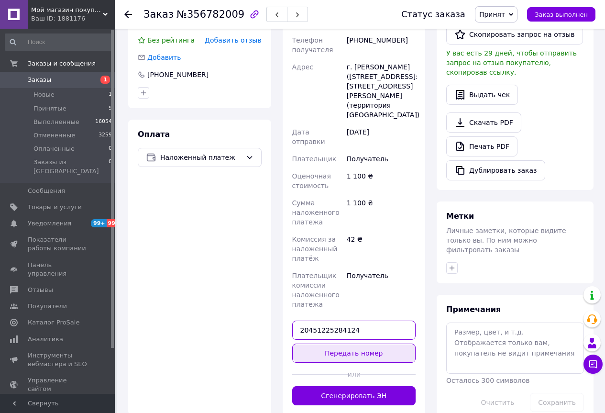
type input "20451225284124"
click at [345, 344] on button "Передать номер" at bounding box center [354, 353] width 124 height 19
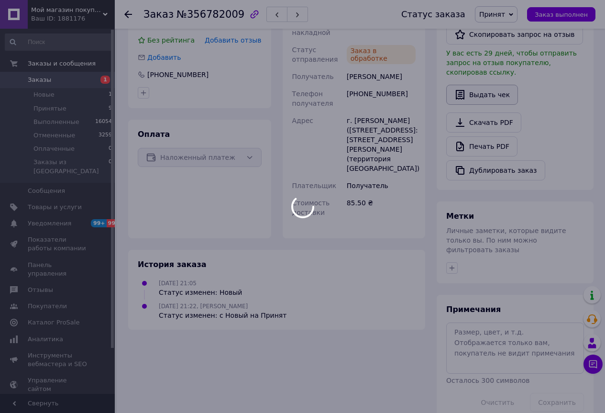
scroll to position [217, 0]
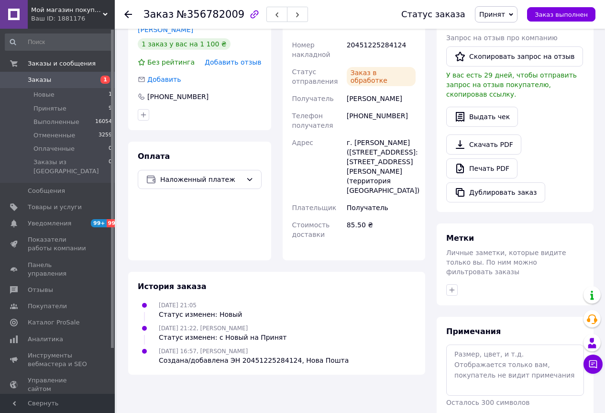
click at [505, 14] on span "Принят" at bounding box center [492, 15] width 26 height 8
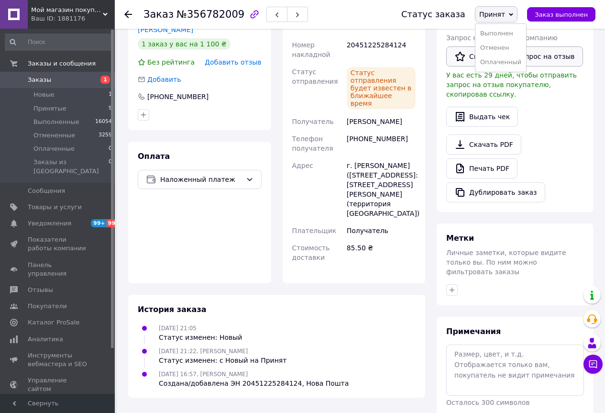
click at [511, 30] on li "Выполнен" at bounding box center [501, 33] width 51 height 14
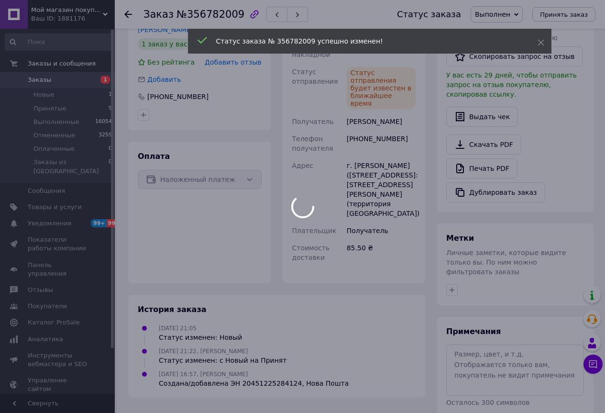
click at [70, 107] on div at bounding box center [302, 206] width 605 height 413
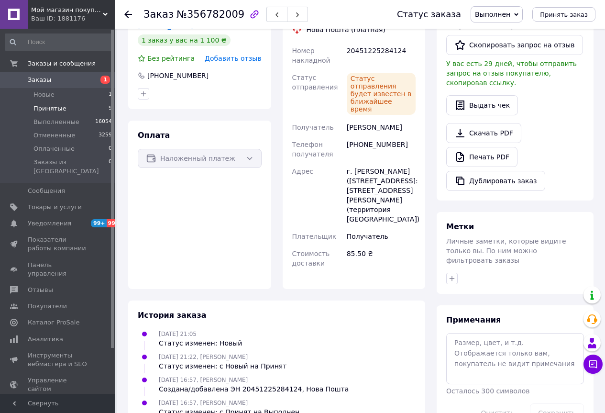
click at [92, 108] on li "Принятые 9" at bounding box center [59, 108] width 118 height 13
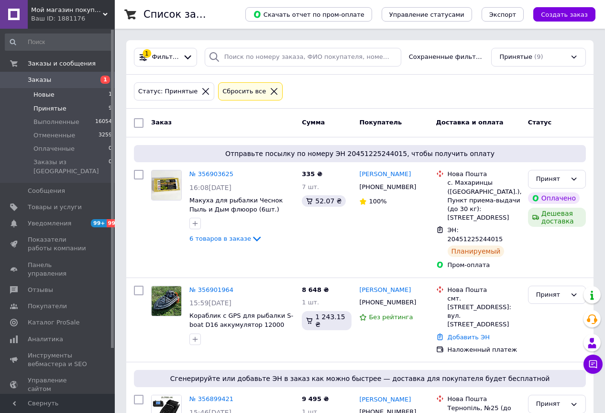
click at [109, 95] on span "1" at bounding box center [110, 94] width 3 height 9
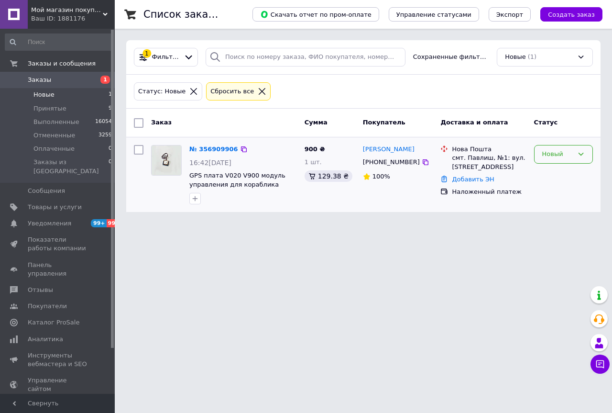
click at [579, 155] on icon at bounding box center [582, 154] width 8 height 8
click at [568, 174] on li "Принят" at bounding box center [564, 175] width 58 height 18
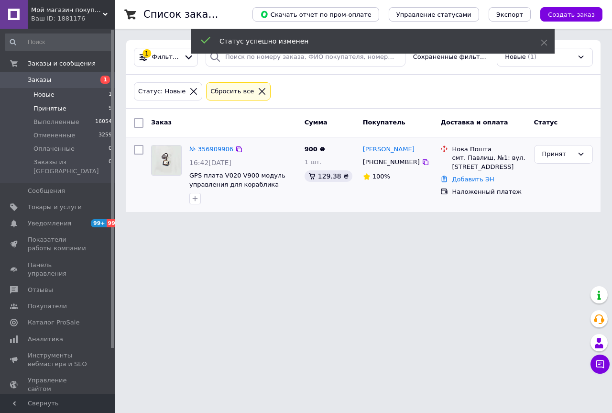
click at [70, 111] on li "Принятые 9" at bounding box center [59, 108] width 118 height 13
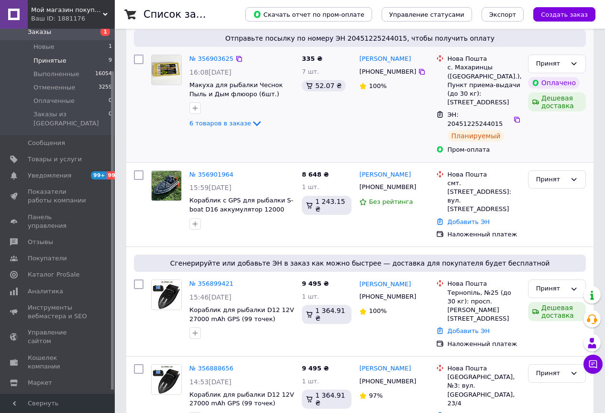
scroll to position [144, 0]
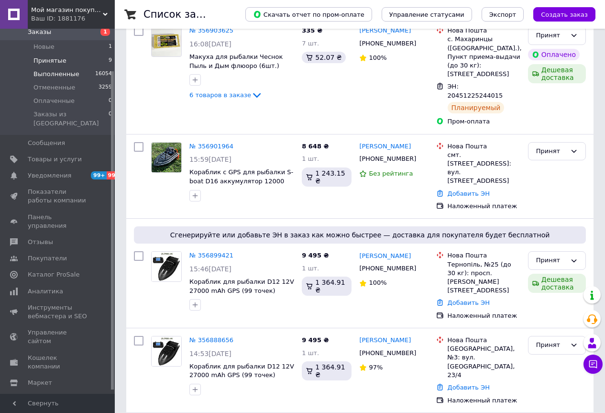
click at [58, 76] on span "Выполненные" at bounding box center [56, 74] width 46 height 9
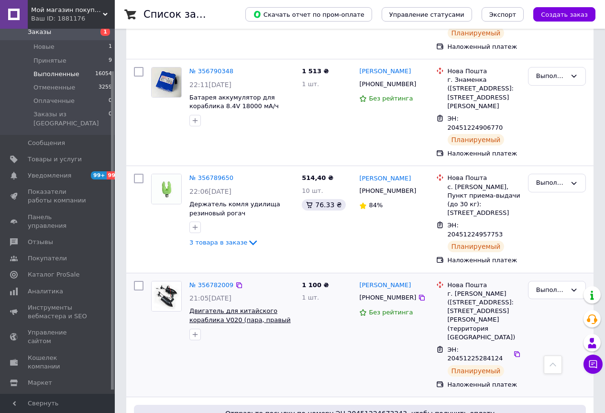
scroll to position [1723, 0]
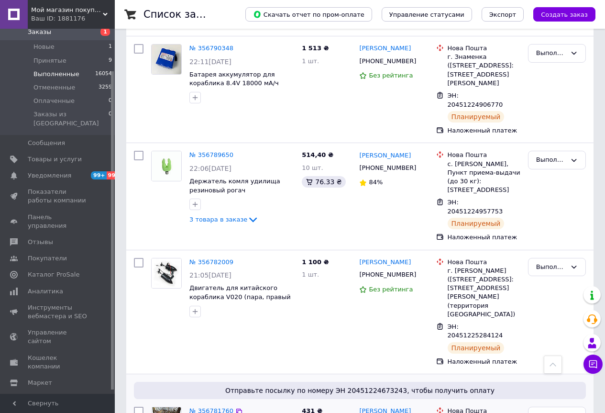
click at [73, 53] on li "Новые 1" at bounding box center [59, 46] width 118 height 13
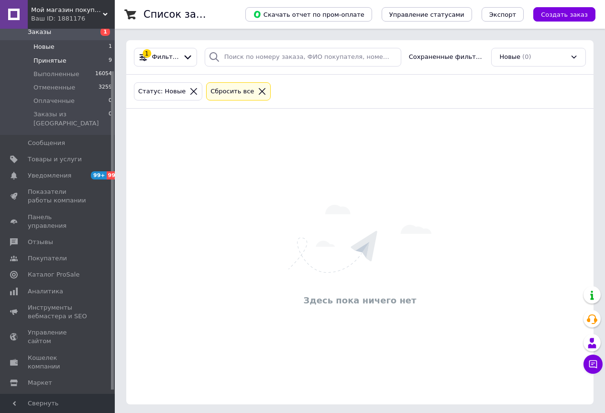
click at [96, 64] on li "Принятые 9" at bounding box center [59, 60] width 118 height 13
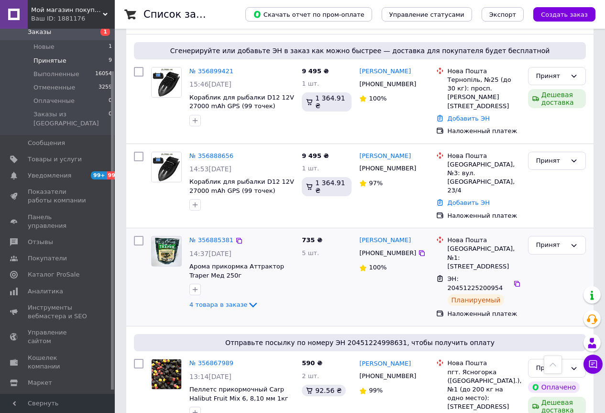
scroll to position [526, 0]
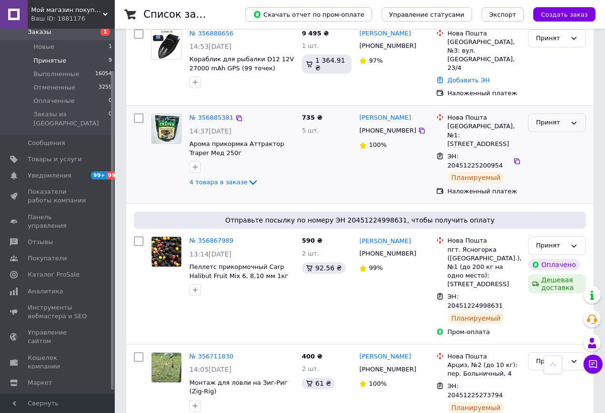
click at [553, 113] on div "Принят" at bounding box center [557, 122] width 58 height 19
click at [558, 134] on li "Выполнен" at bounding box center [557, 143] width 57 height 18
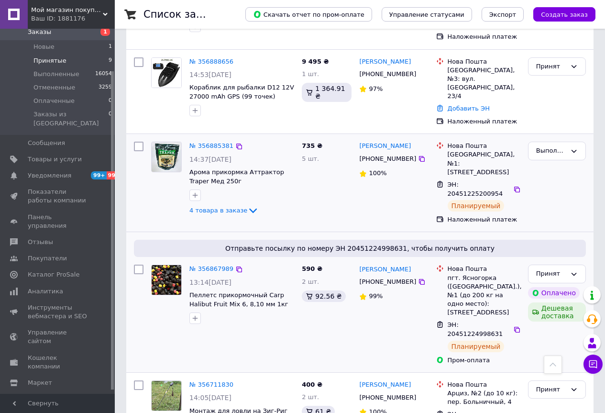
scroll to position [554, 0]
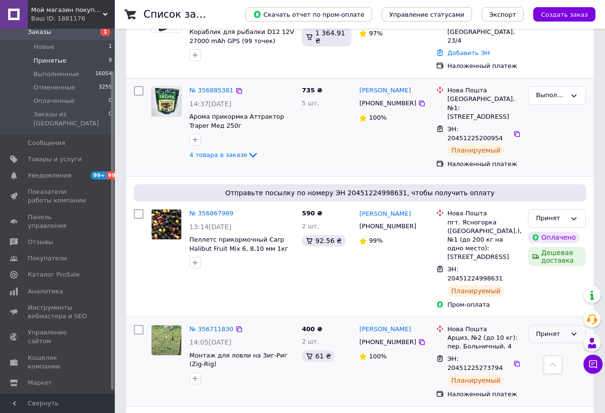
click at [576, 330] on icon at bounding box center [574, 334] width 8 height 8
click at [556, 345] on li "Выполнен" at bounding box center [557, 354] width 57 height 18
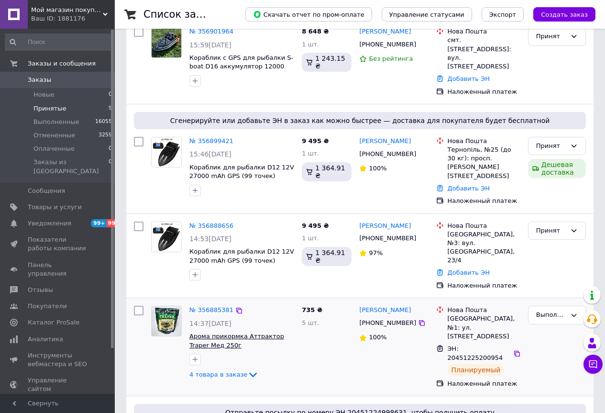
scroll to position [335, 0]
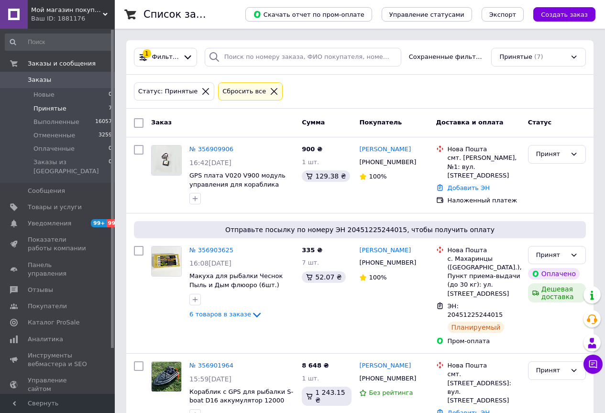
click at [100, 109] on li "Принятые 7" at bounding box center [59, 108] width 118 height 13
click at [102, 11] on span "Мой магазин покупок!" at bounding box center [67, 10] width 72 height 9
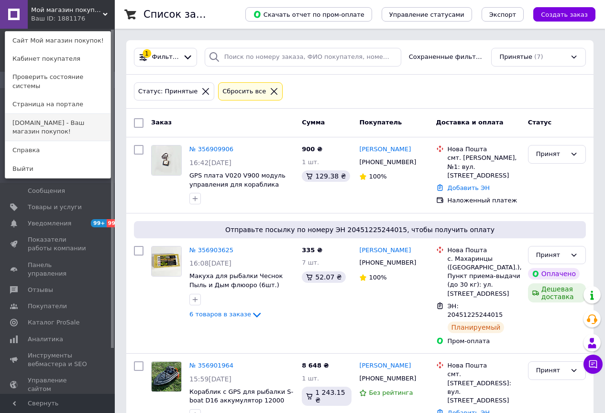
click at [58, 114] on link "[DOMAIN_NAME] - Ваш магазин покупок!" at bounding box center [57, 127] width 105 height 27
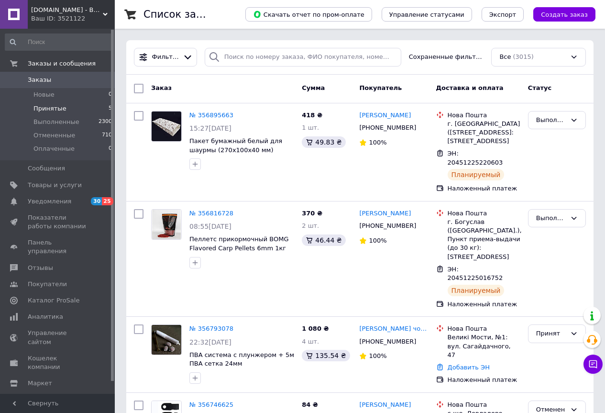
click at [39, 108] on span "Принятые" at bounding box center [49, 108] width 33 height 9
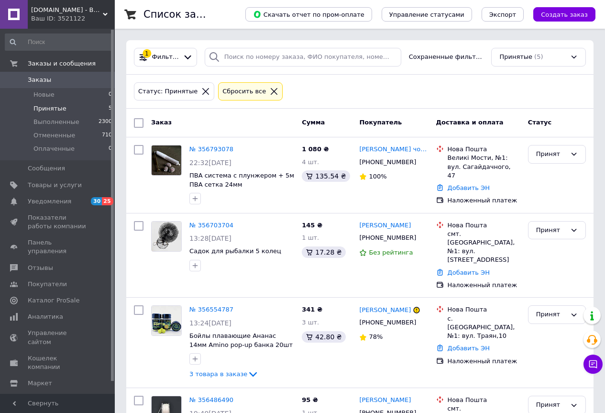
click at [61, 111] on span "Принятые" at bounding box center [49, 108] width 33 height 9
click at [106, 12] on icon at bounding box center [105, 14] width 5 height 5
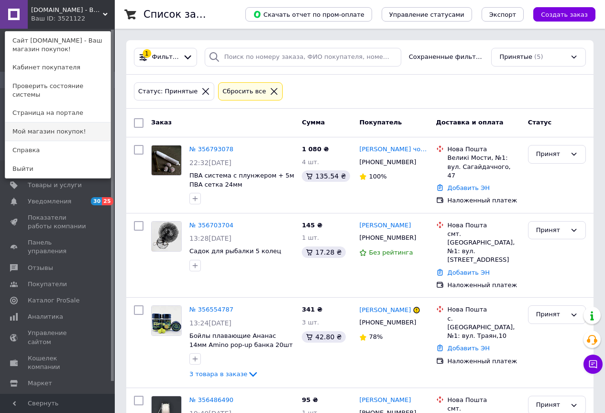
click at [66, 122] on link "Мой магазин покупок!" at bounding box center [57, 131] width 105 height 18
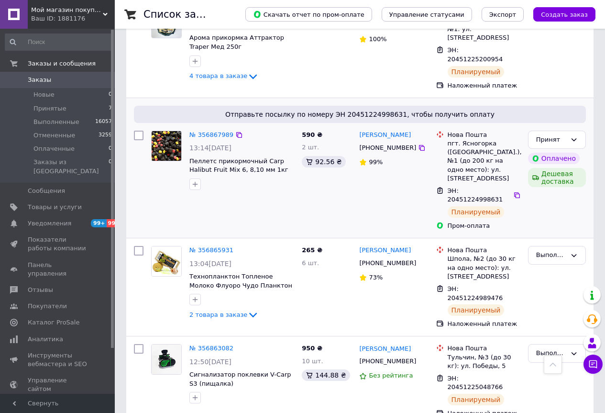
scroll to position [574, 0]
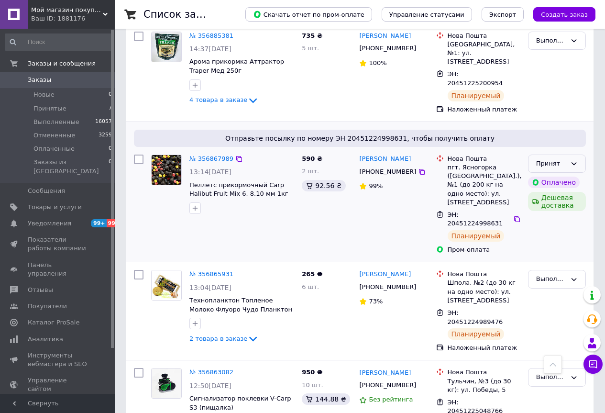
click at [572, 160] on icon at bounding box center [574, 164] width 8 height 8
click at [570, 175] on li "Выполнен" at bounding box center [557, 184] width 57 height 18
click at [55, 123] on span "Выполненные" at bounding box center [56, 122] width 46 height 9
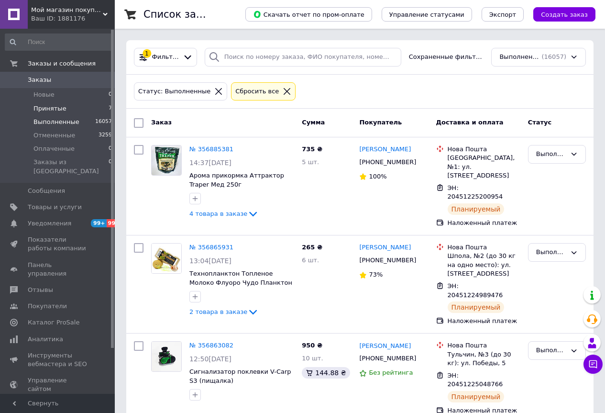
click at [56, 108] on span "Принятые" at bounding box center [49, 108] width 33 height 9
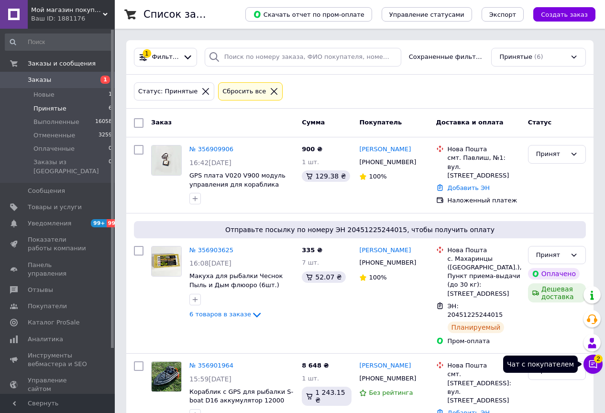
click at [590, 364] on icon at bounding box center [594, 364] width 8 height 8
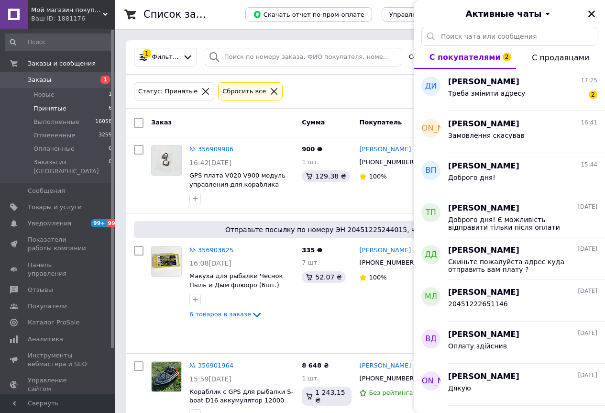
click at [592, 12] on icon "Закрыть" at bounding box center [592, 14] width 9 height 9
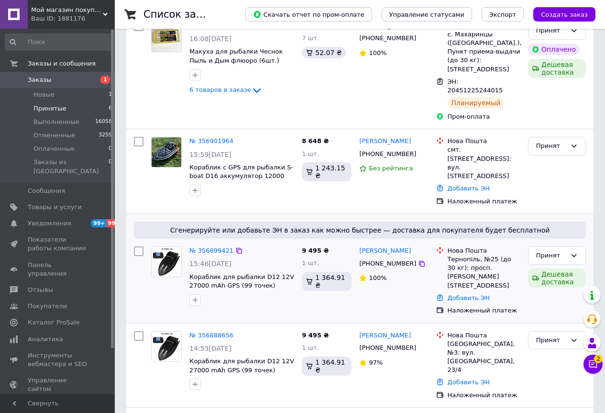
scroll to position [260, 0]
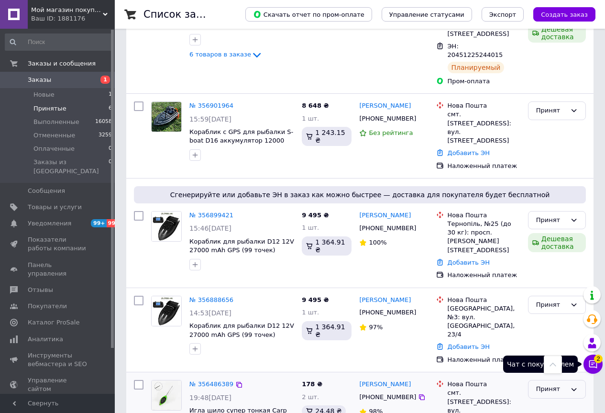
click at [594, 365] on icon at bounding box center [594, 364] width 10 height 10
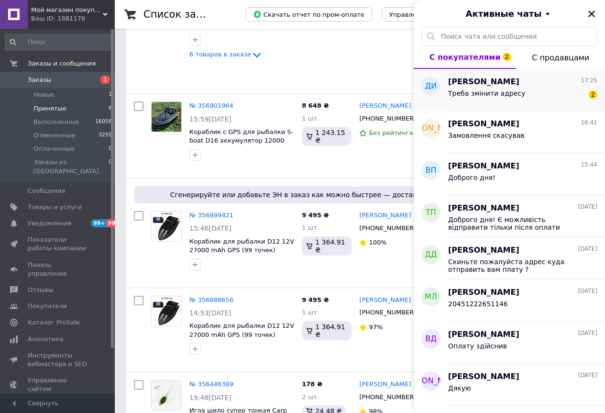
click at [491, 91] on span "Треба змінити адресу" at bounding box center [486, 93] width 77 height 8
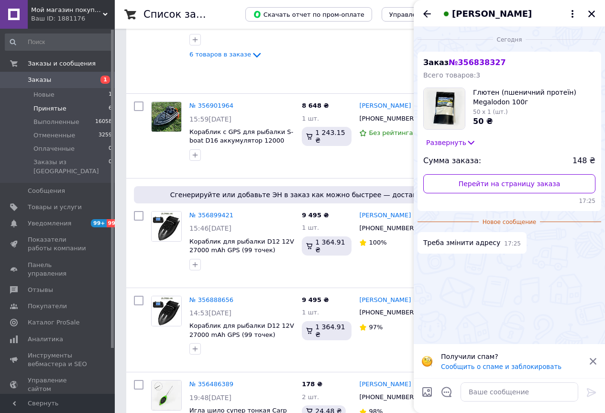
click at [467, 140] on icon at bounding box center [472, 143] width 10 height 10
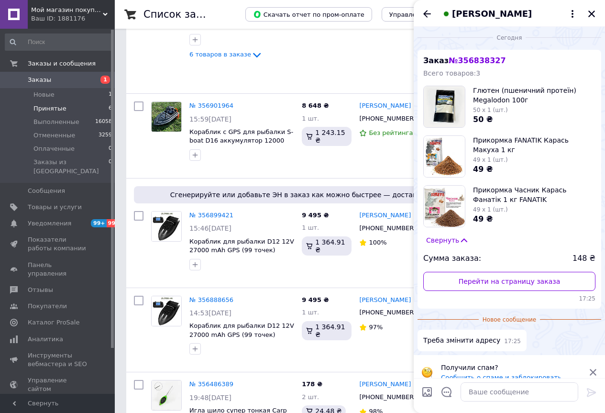
scroll to position [0, 0]
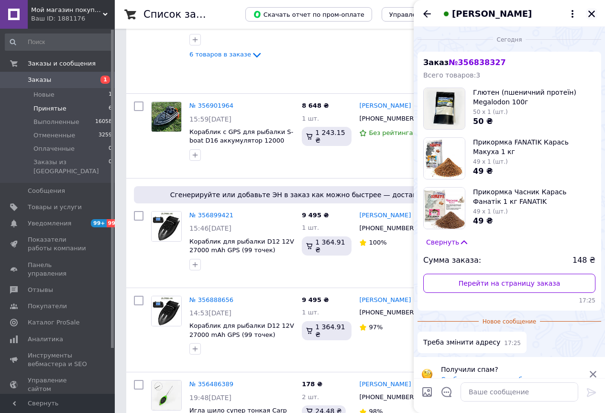
click at [592, 13] on icon "Закрыть" at bounding box center [592, 14] width 7 height 7
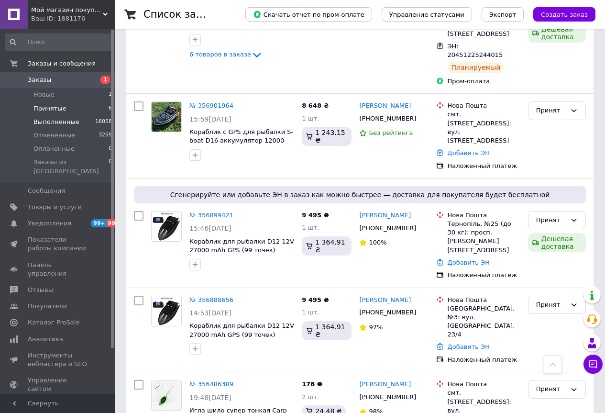
click at [83, 123] on li "Выполненные 16058" at bounding box center [59, 121] width 118 height 13
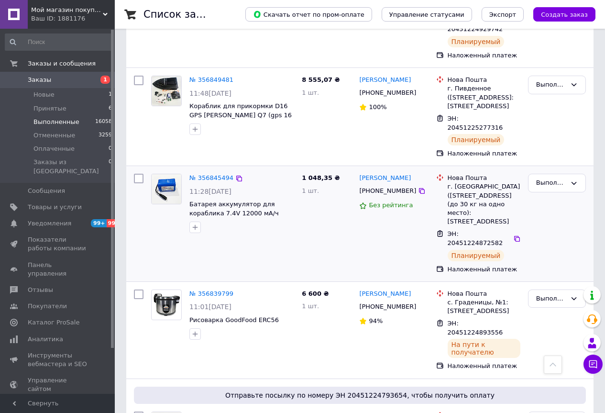
scroll to position [718, 0]
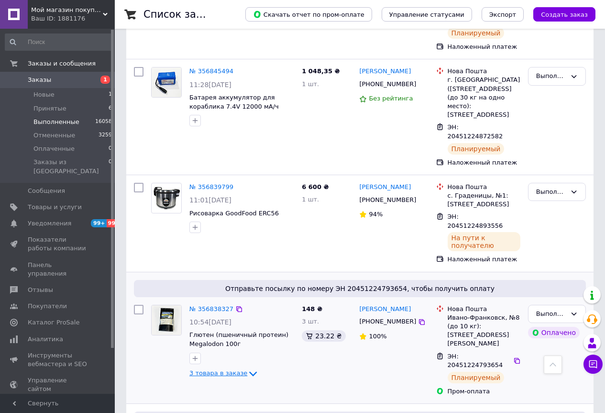
click at [247, 368] on icon at bounding box center [252, 373] width 11 height 11
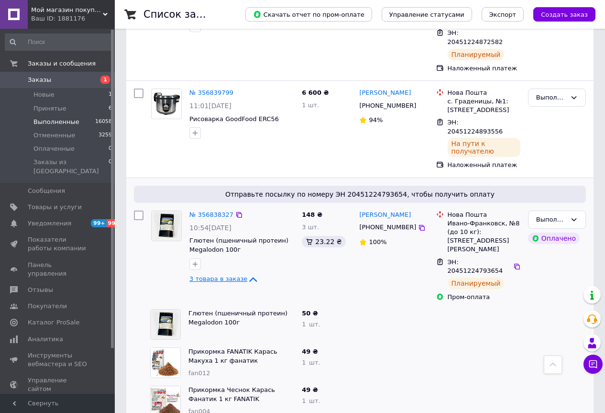
scroll to position [813, 0]
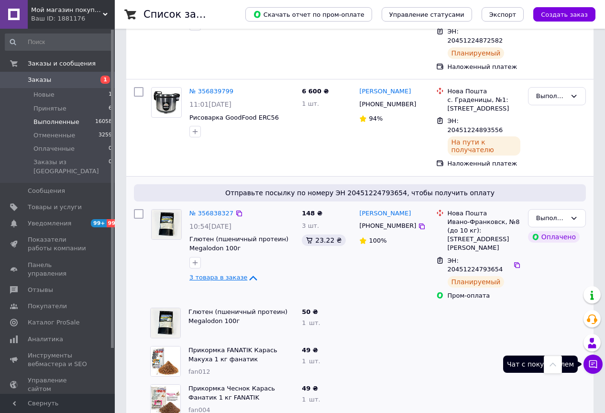
click at [596, 366] on icon at bounding box center [594, 364] width 10 height 10
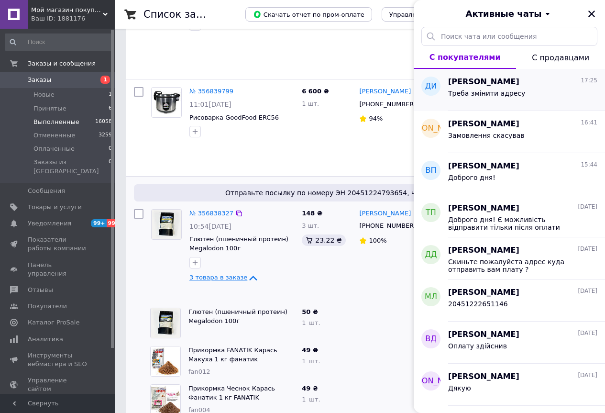
click at [475, 88] on div "Треба змінити адресу" at bounding box center [522, 95] width 149 height 15
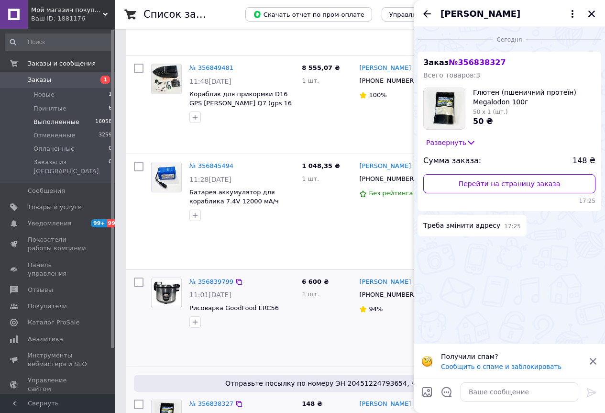
scroll to position [622, 0]
click at [250, 275] on div "№ 356839799 11:01, 12.08.2025 Рисоварка GoodFood ERC56" at bounding box center [222, 319] width 151 height 89
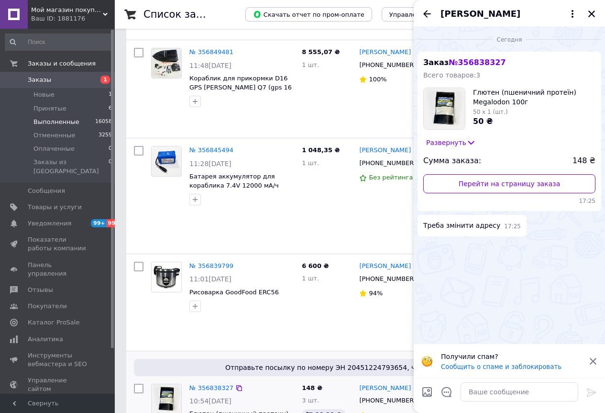
scroll to position [670, 0]
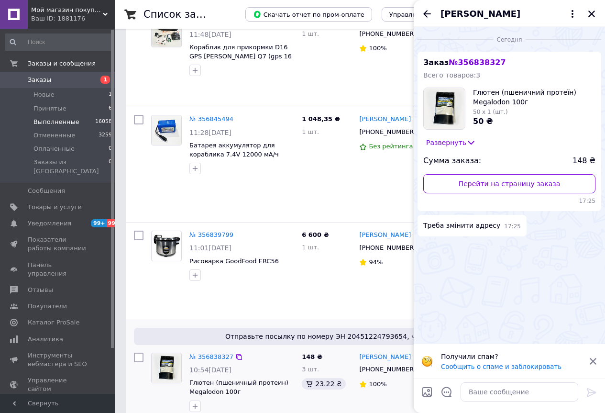
click at [368, 349] on div "Дорофеев Игорь +380677514100 100%" at bounding box center [394, 398] width 77 height 99
click at [591, 15] on icon "Закрыть" at bounding box center [592, 14] width 7 height 7
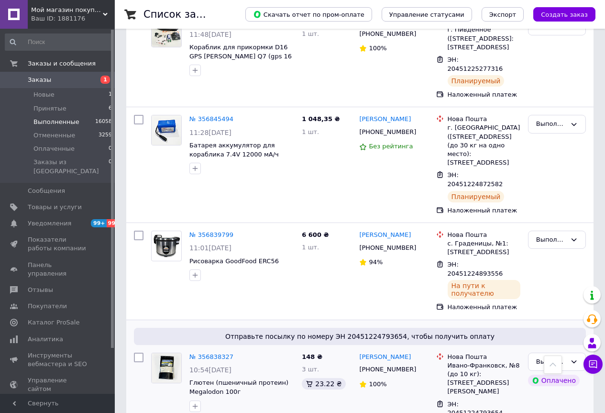
click at [209, 352] on div "№ 356838327" at bounding box center [212, 357] width 46 height 11
click at [218, 353] on link "№ 356838327" at bounding box center [211, 356] width 44 height 7
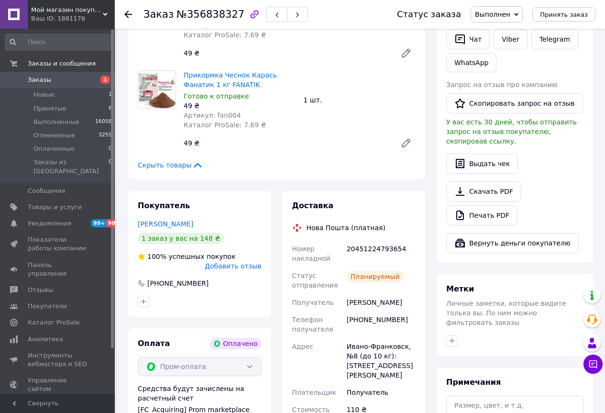
scroll to position [239, 0]
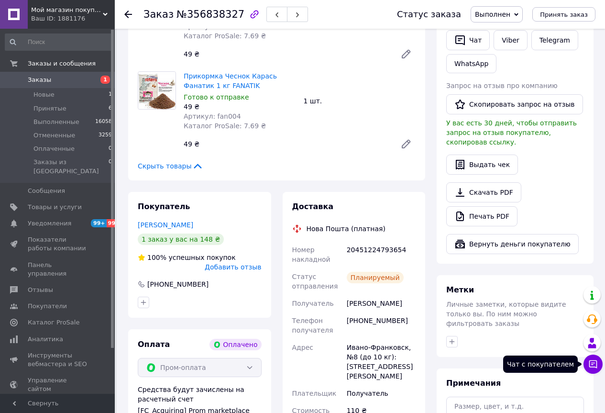
click at [592, 367] on icon at bounding box center [594, 364] width 8 height 8
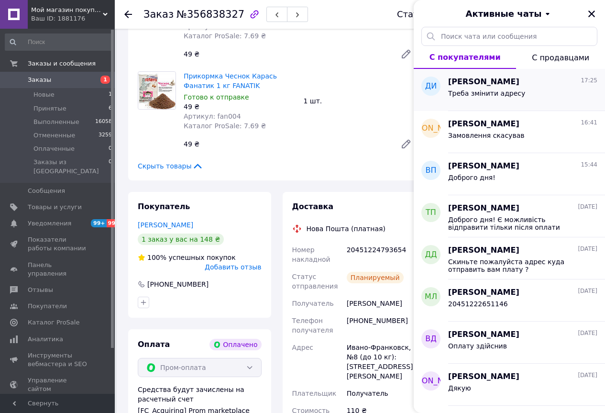
click at [536, 97] on div "Треба змінити адресу" at bounding box center [522, 95] width 149 height 15
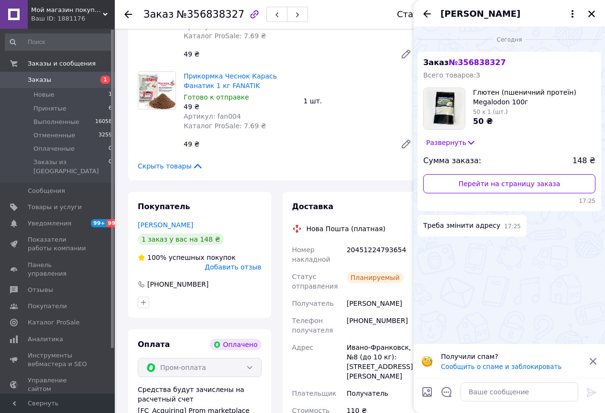
click at [467, 141] on icon at bounding box center [472, 143] width 10 height 10
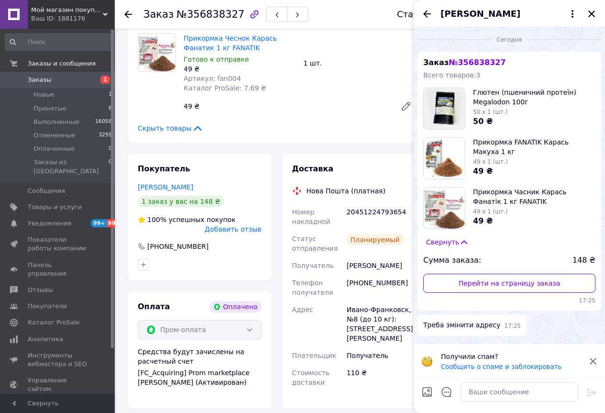
scroll to position [287, 0]
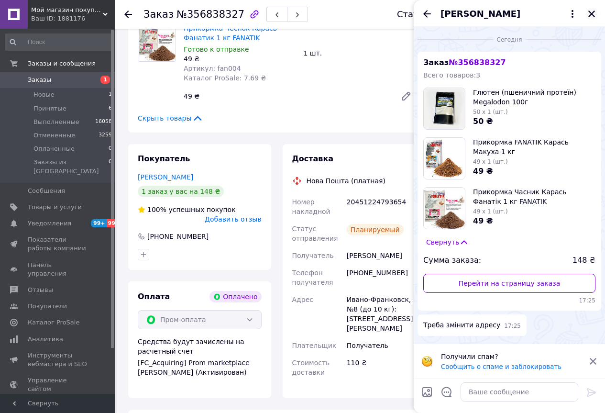
click at [592, 12] on icon "Закрыть" at bounding box center [592, 14] width 9 height 9
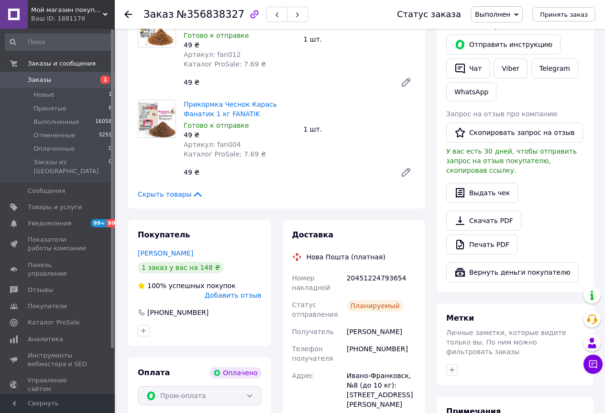
scroll to position [239, 0]
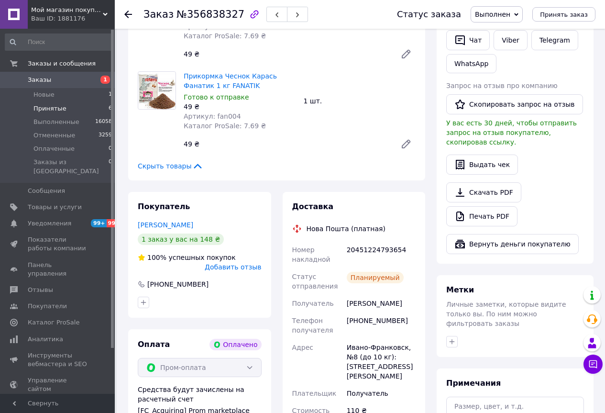
click at [53, 111] on span "Принятые" at bounding box center [49, 108] width 33 height 9
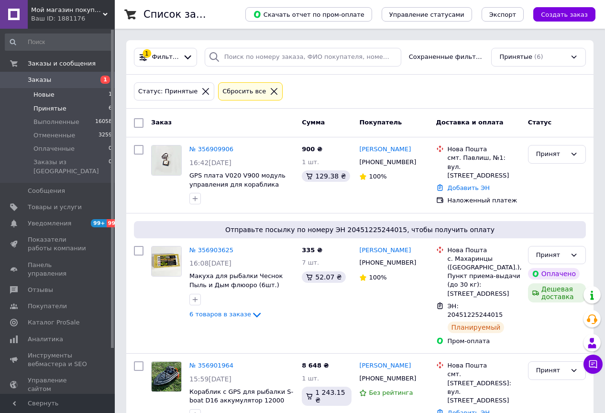
click at [90, 92] on li "Новые 1" at bounding box center [59, 94] width 118 height 13
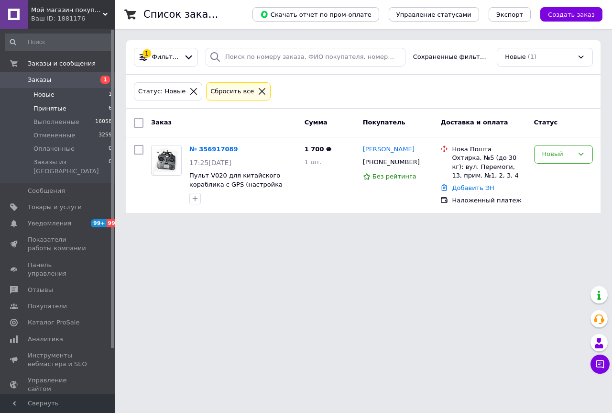
click at [63, 111] on li "Принятые 6" at bounding box center [59, 108] width 118 height 13
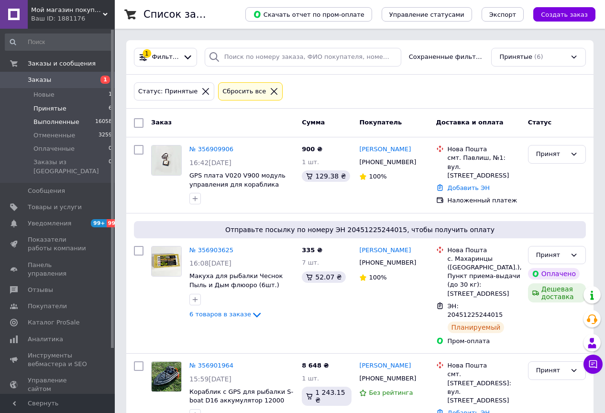
click at [74, 118] on li "Выполненные 16058" at bounding box center [59, 121] width 118 height 13
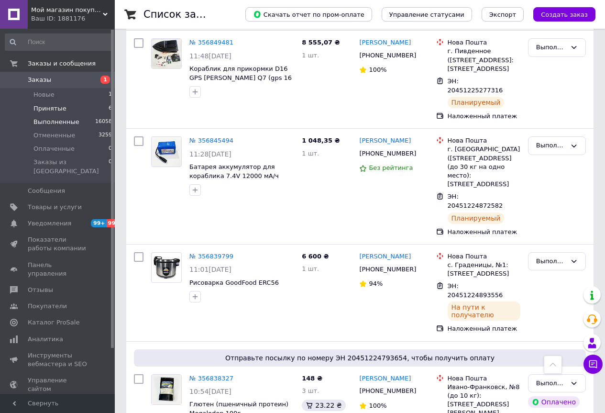
scroll to position [361, 0]
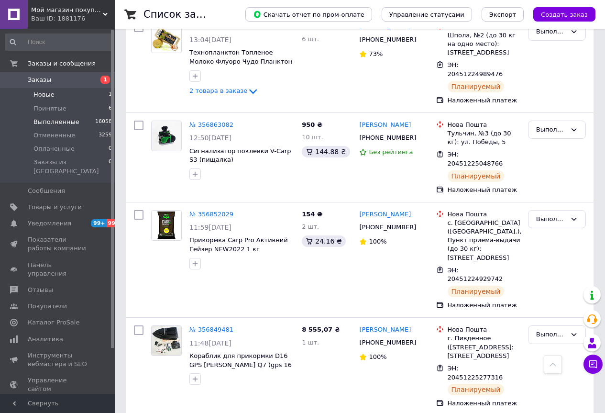
click at [43, 94] on span "Новые" at bounding box center [43, 94] width 21 height 9
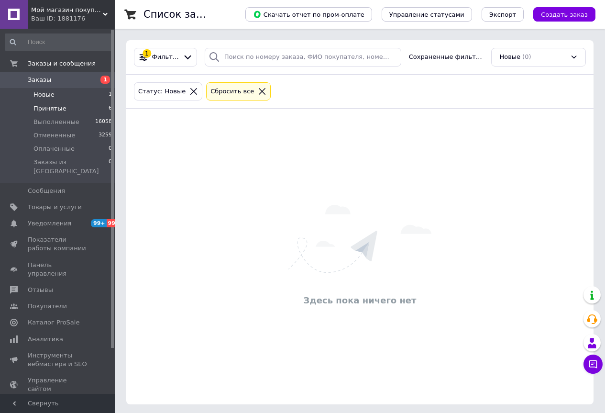
click at [46, 105] on span "Принятые" at bounding box center [49, 108] width 33 height 9
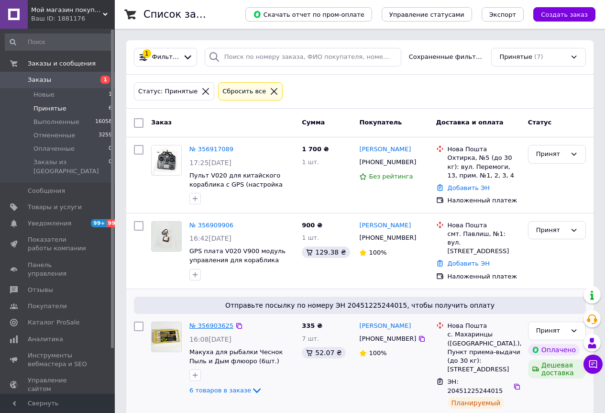
click at [218, 323] on link "№ 356903625" at bounding box center [211, 325] width 44 height 7
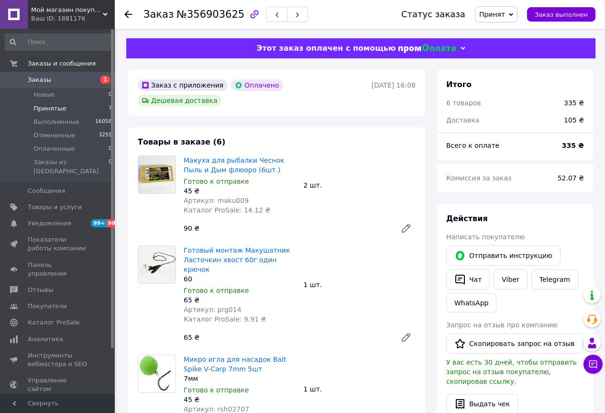
click at [47, 108] on span "Принятые" at bounding box center [49, 108] width 33 height 9
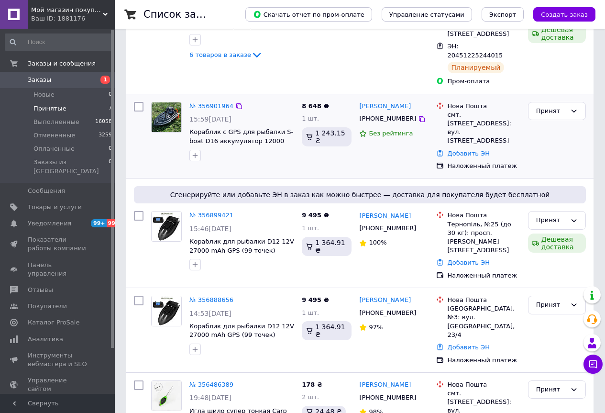
scroll to position [336, 0]
click at [206, 380] on link "№ 356486389" at bounding box center [211, 383] width 44 height 7
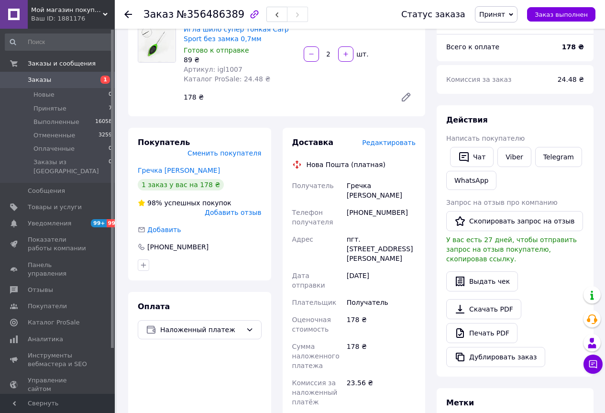
scroll to position [96, 0]
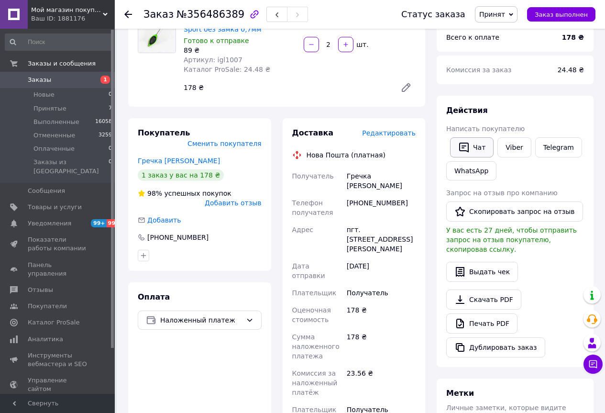
click at [477, 147] on button "Чат" at bounding box center [472, 147] width 44 height 20
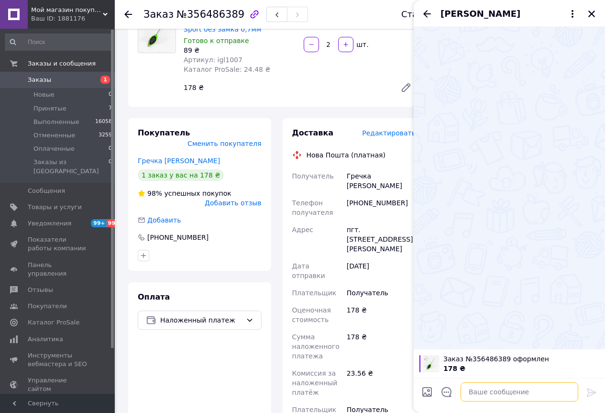
click at [495, 391] on textarea at bounding box center [520, 391] width 118 height 19
type textarea "Не можу вам дозвонитися...."
click at [593, 393] on icon at bounding box center [591, 392] width 11 height 11
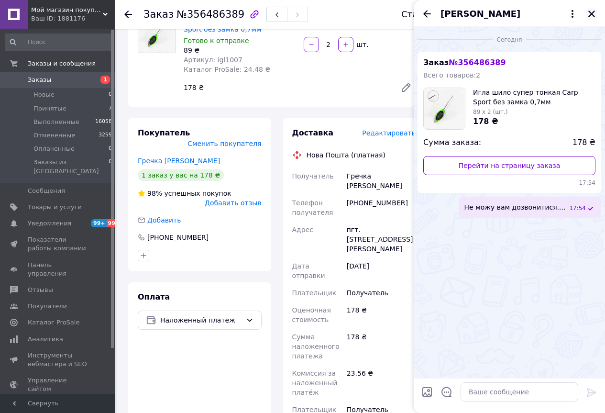
click at [591, 15] on icon "Закрыть" at bounding box center [592, 14] width 7 height 7
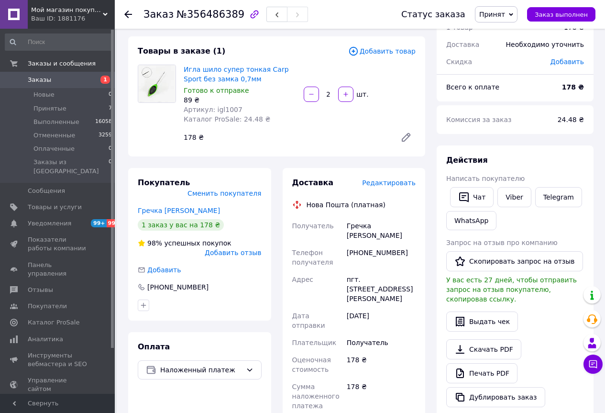
scroll to position [0, 0]
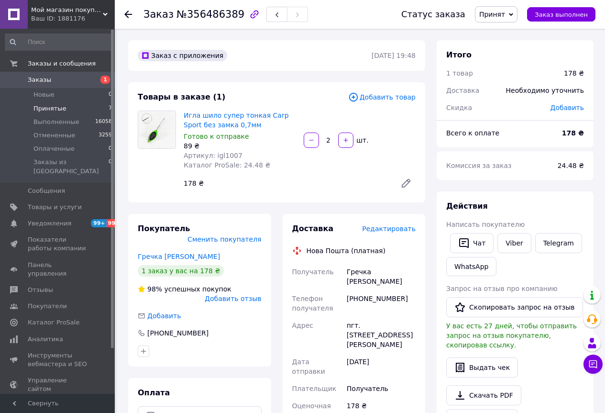
click at [46, 109] on span "Принятые" at bounding box center [49, 108] width 33 height 9
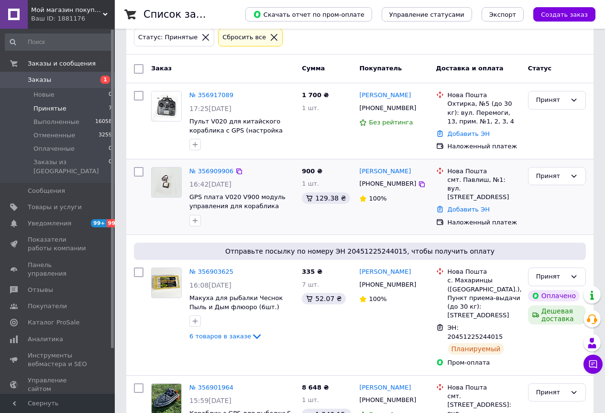
scroll to position [48, 0]
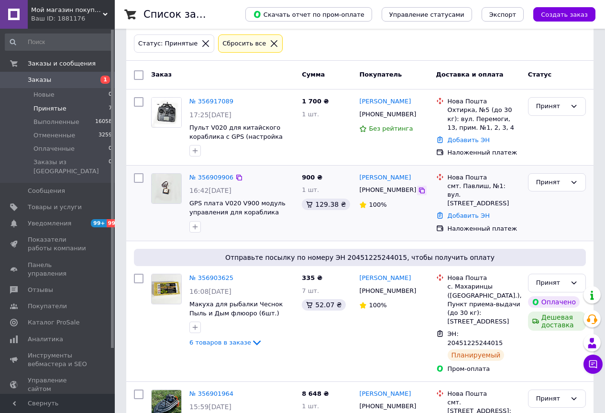
click at [418, 189] on icon at bounding box center [422, 191] width 8 height 8
drag, startPoint x: 411, startPoint y: 177, endPoint x: 361, endPoint y: 175, distance: 49.8
click at [361, 175] on div "Сережа Андреев" at bounding box center [393, 177] width 71 height 11
copy link "Сережа Андреев"
drag, startPoint x: 461, startPoint y: 186, endPoint x: 483, endPoint y: 186, distance: 22.0
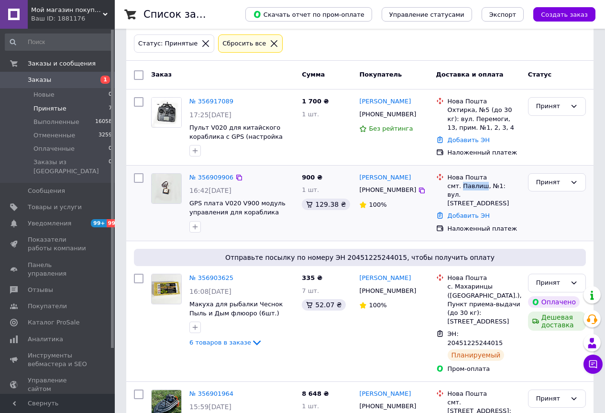
click at [483, 186] on div "смт. Павлиш, №1: вул. Центральна, 2а" at bounding box center [484, 195] width 73 height 26
copy div "Павлиш"
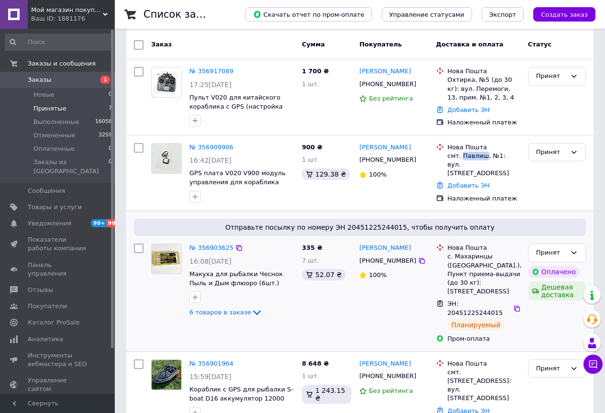
scroll to position [96, 0]
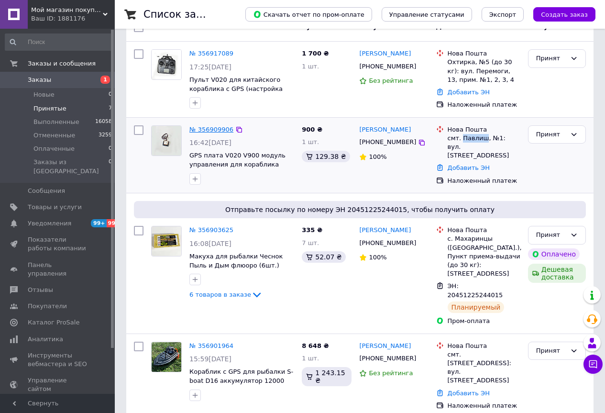
click at [213, 129] on link "№ 356909906" at bounding box center [211, 129] width 44 height 7
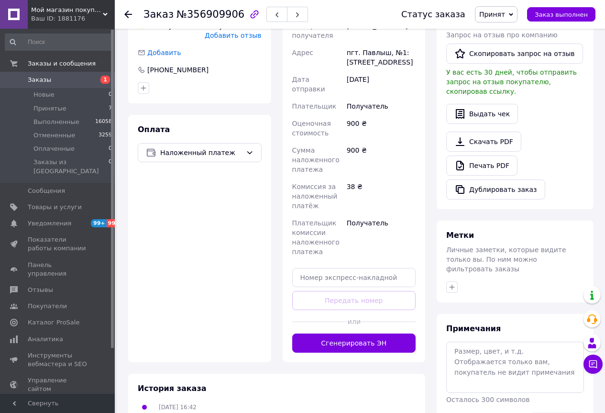
scroll to position [287, 0]
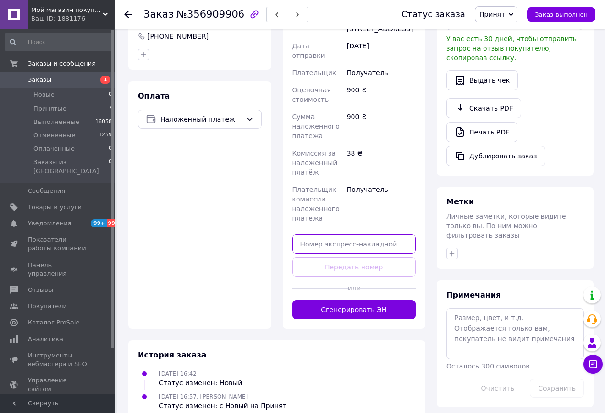
click at [369, 237] on input "text" at bounding box center [354, 243] width 124 height 19
paste input "20451225348971"
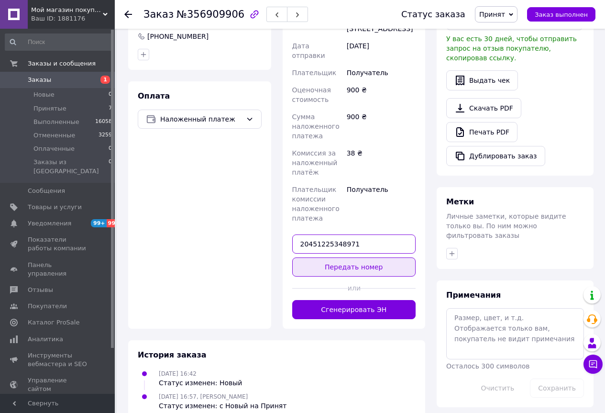
type input "20451225348971"
click at [362, 261] on button "Передать номер" at bounding box center [354, 266] width 124 height 19
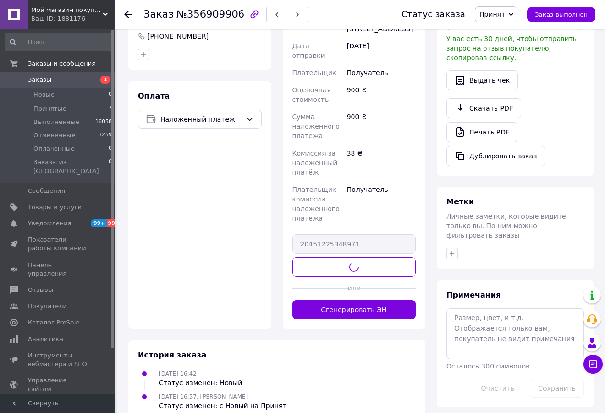
scroll to position [274, 0]
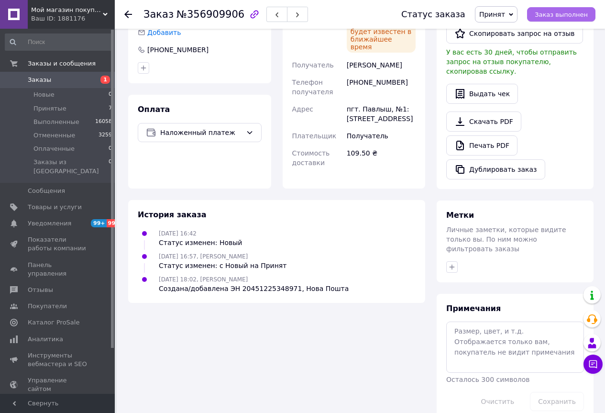
click at [565, 16] on span "Заказ выполнен" at bounding box center [561, 14] width 53 height 7
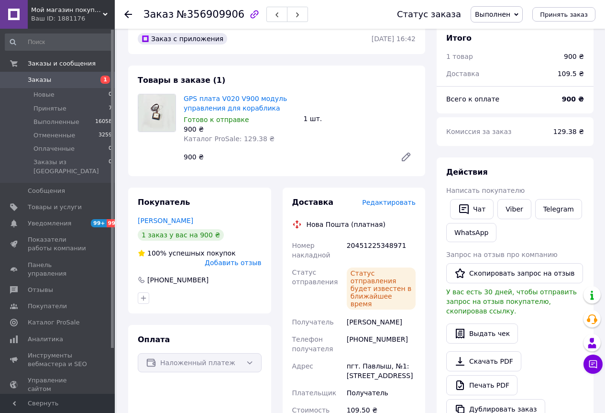
scroll to position [0, 0]
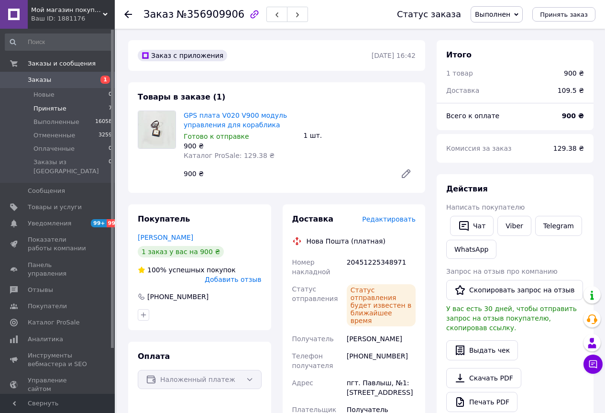
click at [47, 108] on span "Принятые" at bounding box center [49, 108] width 33 height 9
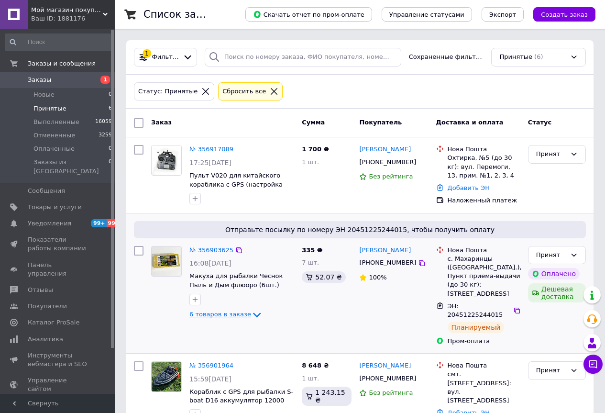
drag, startPoint x: 249, startPoint y: 312, endPoint x: 266, endPoint y: 318, distance: 18.0
click at [251, 312] on icon at bounding box center [256, 314] width 11 height 11
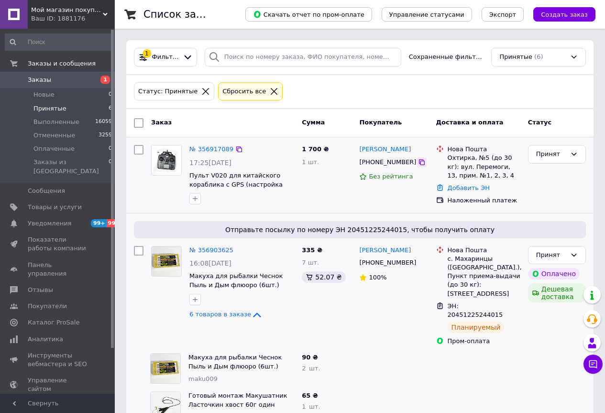
click at [418, 160] on icon at bounding box center [422, 162] width 8 height 8
drag, startPoint x: 404, startPoint y: 150, endPoint x: 359, endPoint y: 149, distance: 45.0
click at [359, 149] on div "Андрей Рубан" at bounding box center [393, 149] width 71 height 11
copy link "Андрей Рубан"
drag, startPoint x: 449, startPoint y: 157, endPoint x: 469, endPoint y: 156, distance: 20.1
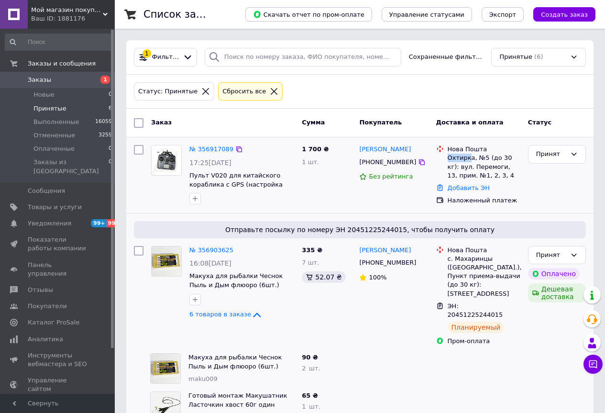
click at [469, 156] on div "Охтирка, №5 (до 30 кг): вул. Перемоги, 13, прим. №1, 2, 3, 4" at bounding box center [484, 167] width 73 height 26
copy div "Охтирк"
click at [212, 149] on link "№ 356917089" at bounding box center [211, 148] width 44 height 7
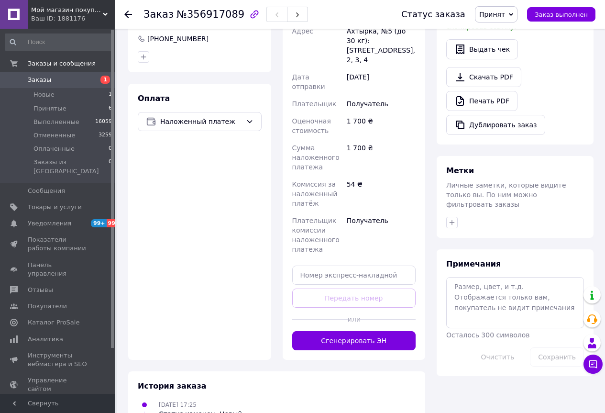
scroll to position [287, 0]
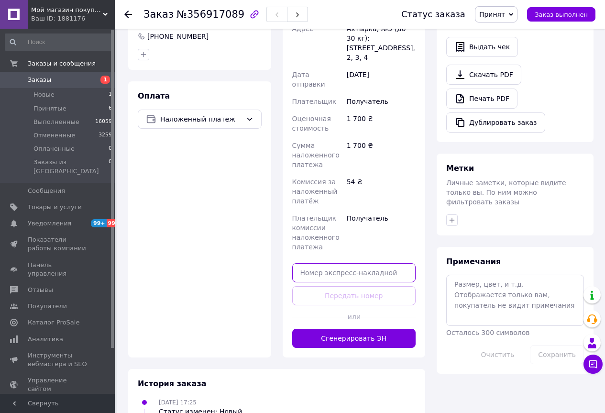
click at [340, 263] on input "text" at bounding box center [354, 272] width 124 height 19
paste input "20451225355449"
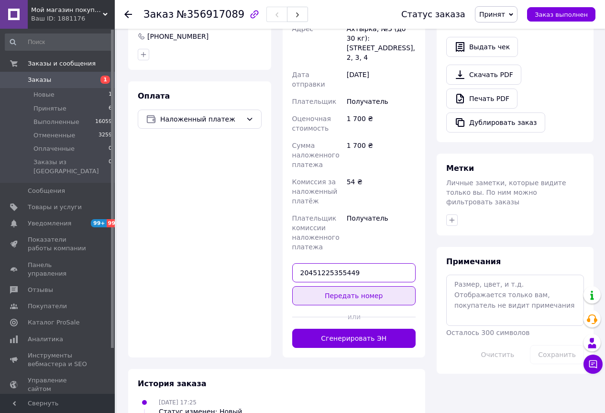
type input "20451225355449"
click at [353, 286] on button "Передать номер" at bounding box center [354, 295] width 124 height 19
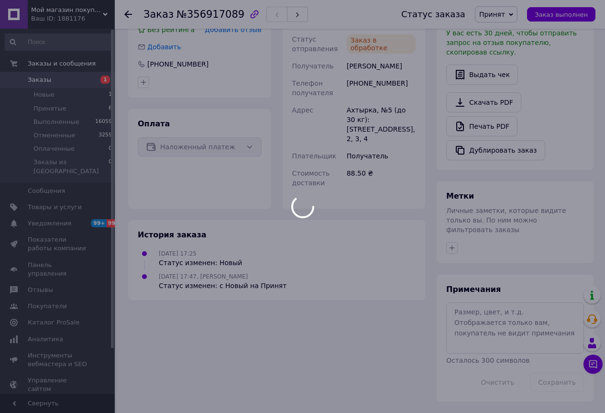
scroll to position [217, 0]
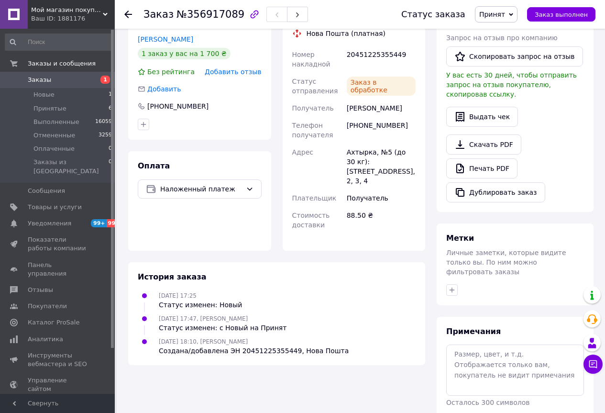
click at [572, 16] on span "Заказ выполнен" at bounding box center [561, 14] width 53 height 7
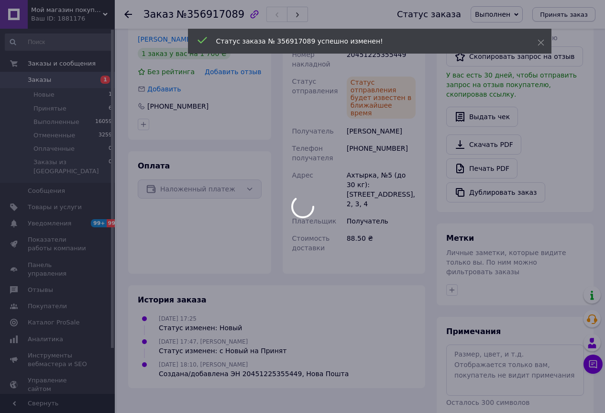
scroll to position [200, 0]
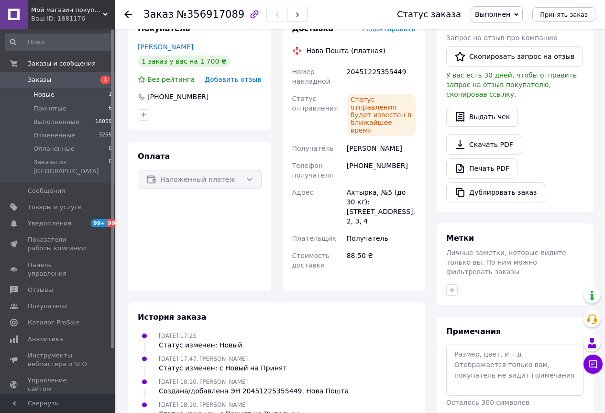
click at [44, 94] on span "Новые" at bounding box center [43, 94] width 21 height 9
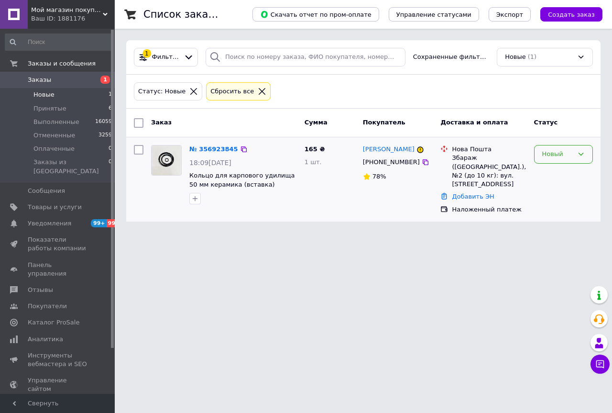
click at [548, 159] on div "Новый" at bounding box center [563, 154] width 59 height 19
click at [552, 173] on li "Принят" at bounding box center [564, 175] width 58 height 18
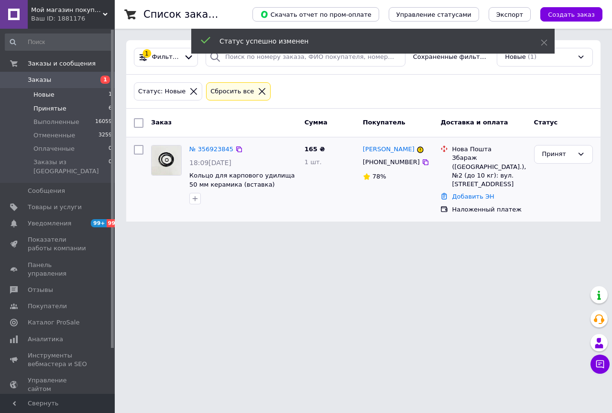
click at [52, 107] on span "Принятые" at bounding box center [49, 108] width 33 height 9
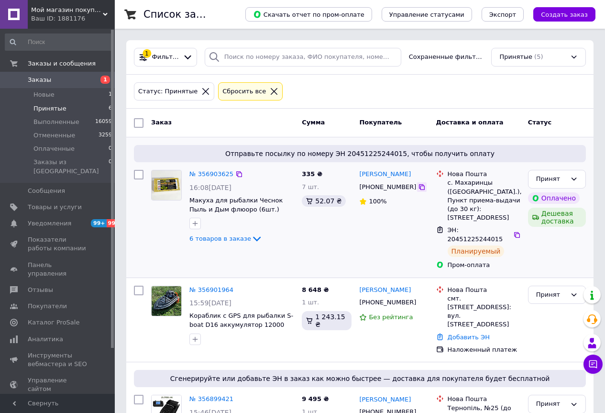
click at [418, 189] on icon at bounding box center [422, 187] width 8 height 8
click at [573, 180] on icon at bounding box center [574, 179] width 8 height 8
click at [562, 195] on li "Выполнен" at bounding box center [557, 199] width 57 height 18
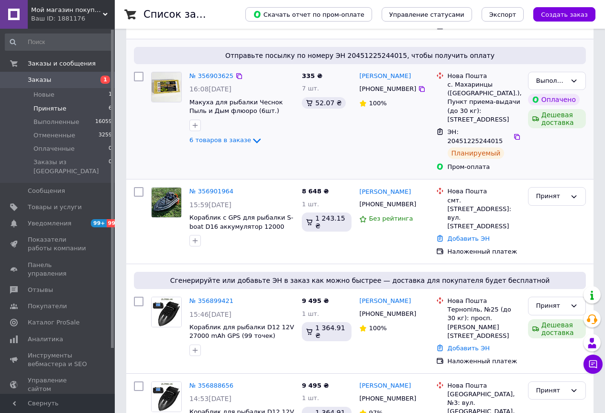
scroll to position [191, 0]
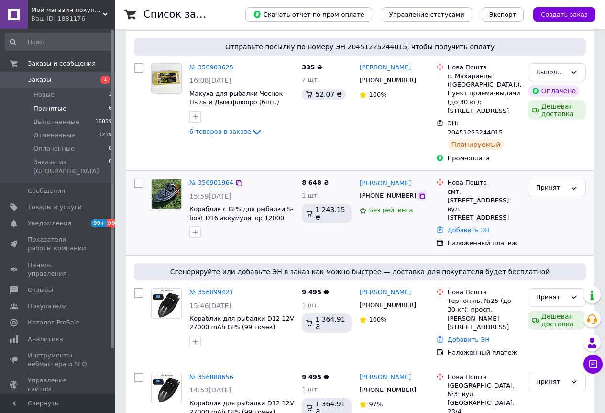
click at [418, 192] on icon at bounding box center [422, 196] width 8 height 8
drag, startPoint x: 396, startPoint y: 158, endPoint x: 361, endPoint y: 157, distance: 35.4
click at [361, 178] on div "Діма Косюг" at bounding box center [393, 183] width 71 height 11
copy link "Діма Косюг"
drag, startPoint x: 467, startPoint y: 165, endPoint x: 504, endPoint y: 167, distance: 37.4
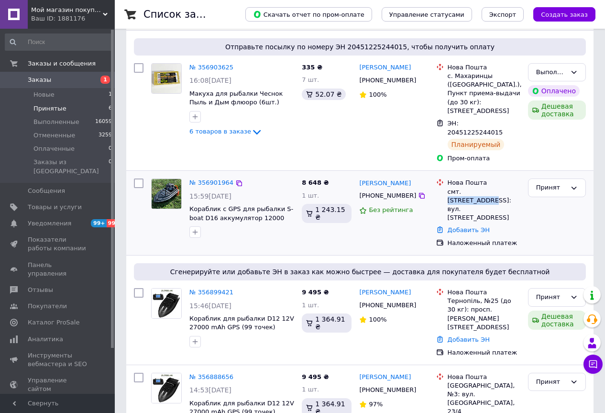
click at [504, 188] on div "смт. Добровеличківка, №1: вул. Козацька, 34/2" at bounding box center [484, 205] width 73 height 35
copy div "Добровеличків"
click at [547, 183] on div "Принят" at bounding box center [551, 188] width 30 height 10
click at [546, 199] on li "Выполнен" at bounding box center [557, 208] width 57 height 18
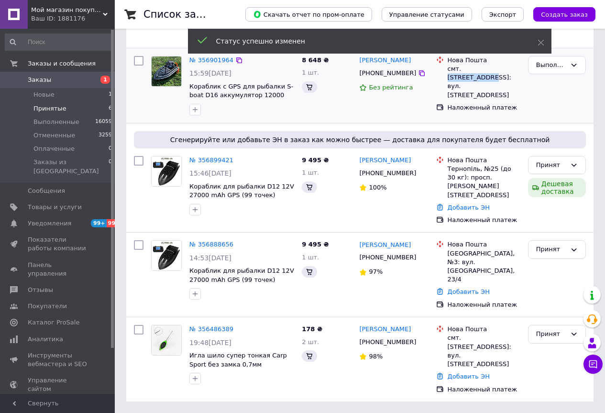
scroll to position [138, 0]
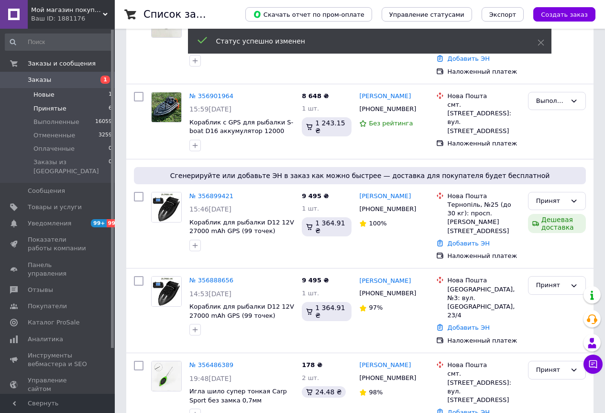
click at [41, 94] on span "Новые" at bounding box center [43, 94] width 21 height 9
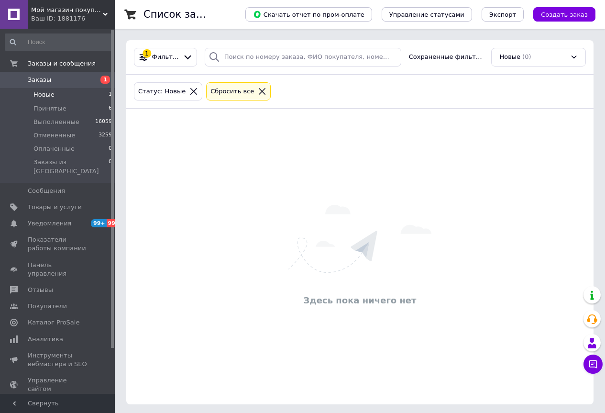
click at [40, 80] on span "Заказы" at bounding box center [39, 80] width 23 height 9
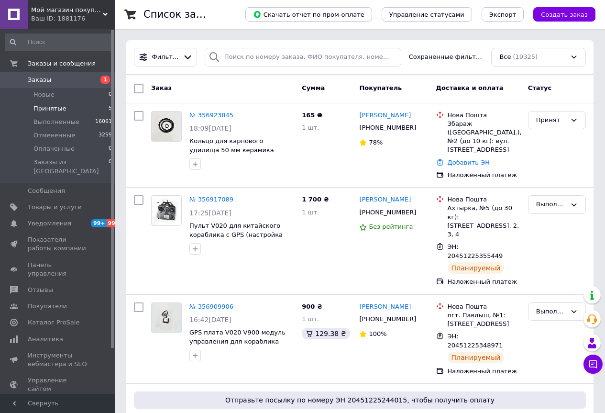
click at [45, 109] on span "Принятые" at bounding box center [49, 108] width 33 height 9
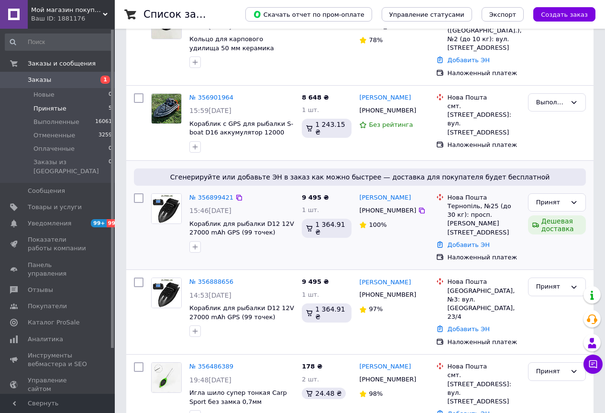
scroll to position [138, 0]
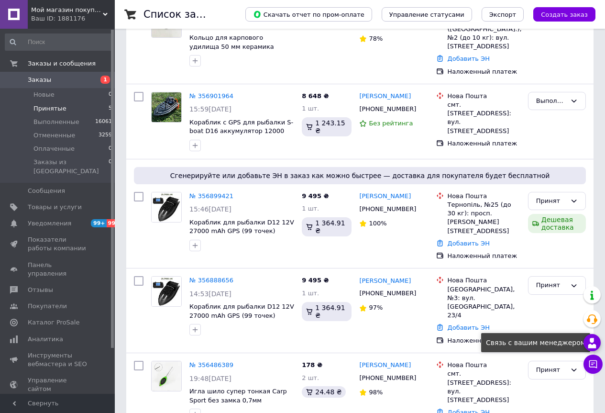
click at [551, 342] on div "Связь с вашим менеджером" at bounding box center [535, 342] width 109 height 19
click at [554, 365] on div "Принят" at bounding box center [551, 370] width 30 height 10
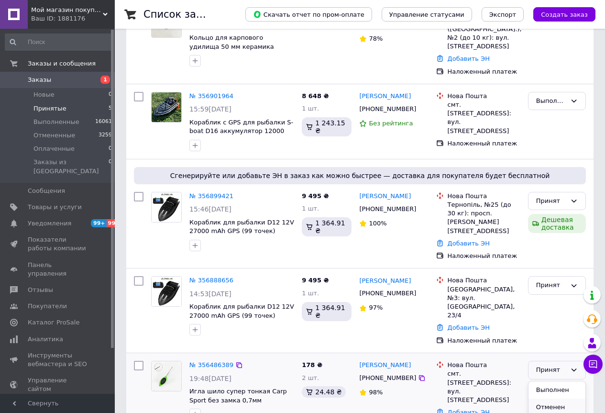
click at [544, 399] on li "Отменен" at bounding box center [557, 408] width 57 height 18
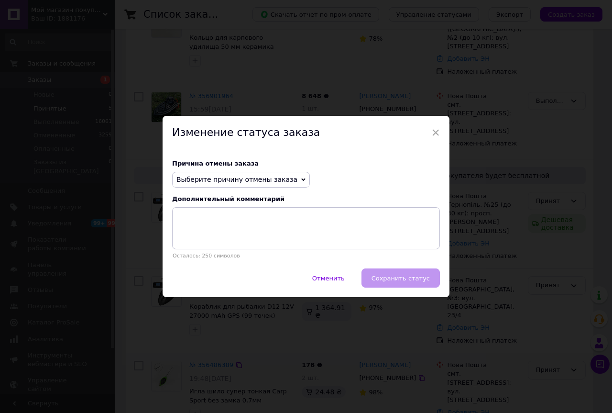
drag, startPoint x: 283, startPoint y: 173, endPoint x: 260, endPoint y: 185, distance: 25.7
click at [283, 173] on span "Выберите причину отмены заказа" at bounding box center [241, 180] width 138 height 16
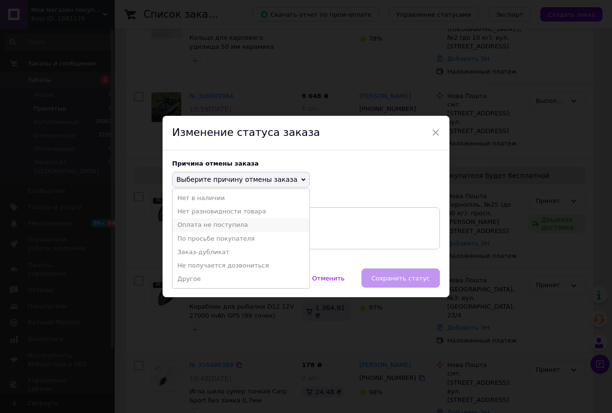
click at [201, 224] on li "Оплата не поступила" at bounding box center [241, 224] width 137 height 13
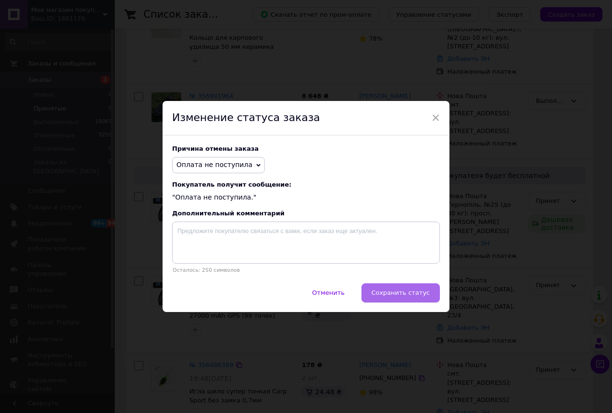
click at [381, 290] on span "Сохранить статус" at bounding box center [401, 292] width 58 height 7
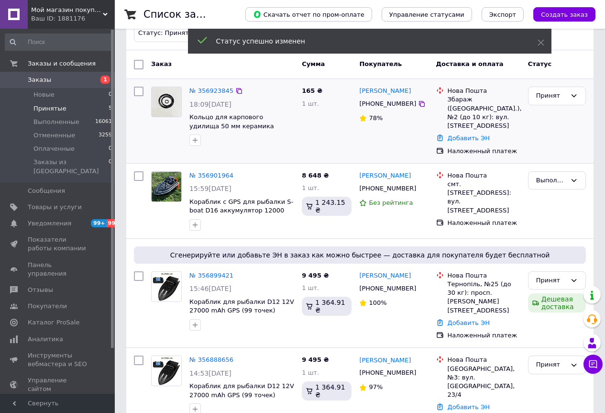
scroll to position [0, 0]
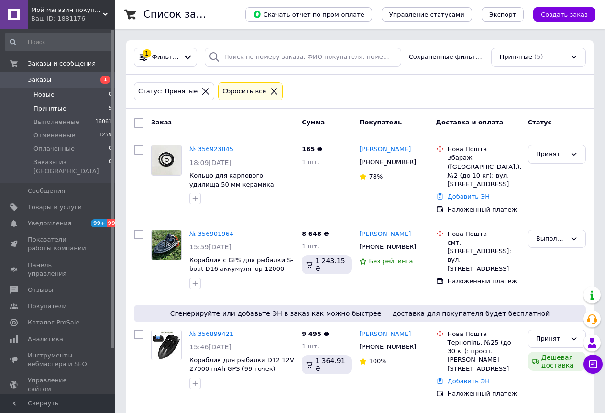
click at [40, 96] on span "Новые" at bounding box center [43, 94] width 21 height 9
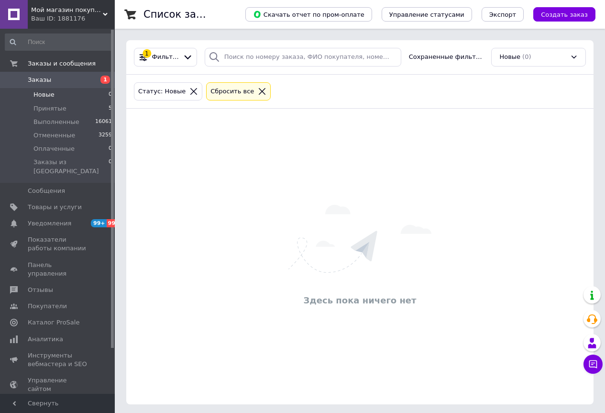
click at [73, 27] on div "Мой магазин покупок! Ваш ID: 1881176" at bounding box center [71, 14] width 87 height 29
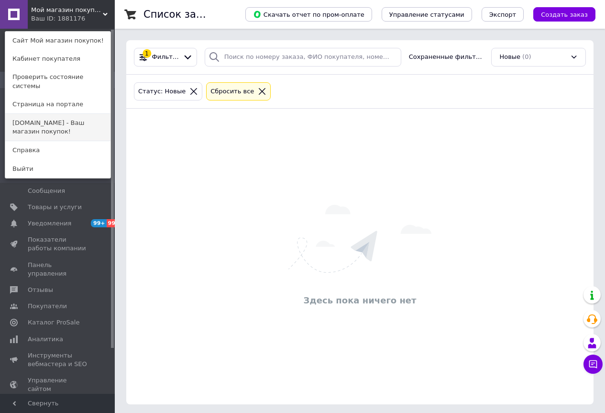
click at [51, 118] on link "[DOMAIN_NAME] - Ваш магазин покупок!" at bounding box center [57, 127] width 105 height 27
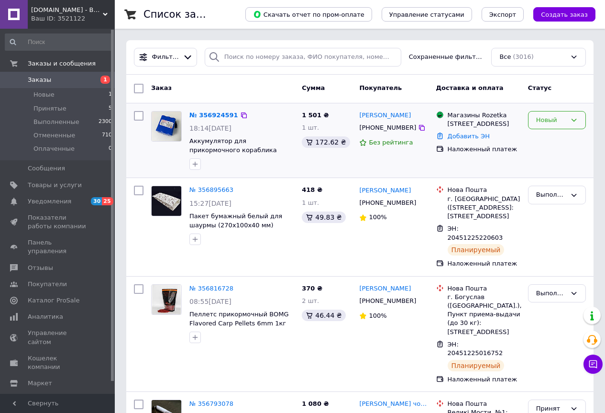
click at [541, 122] on div "Новый" at bounding box center [551, 120] width 30 height 10
click at [542, 138] on li "Принят" at bounding box center [557, 140] width 57 height 18
click at [220, 114] on link "№ 356924591" at bounding box center [211, 114] width 44 height 7
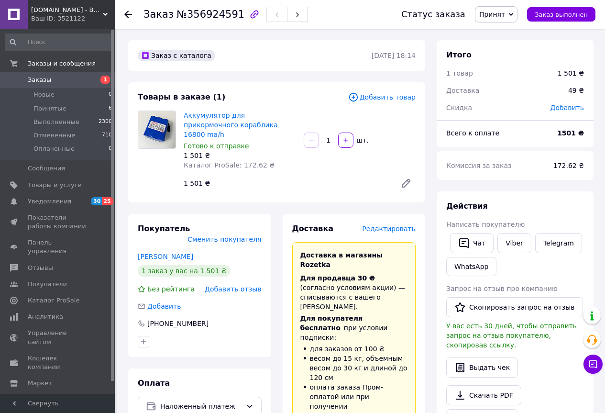
click at [389, 225] on span "Редактировать" at bounding box center [389, 229] width 54 height 8
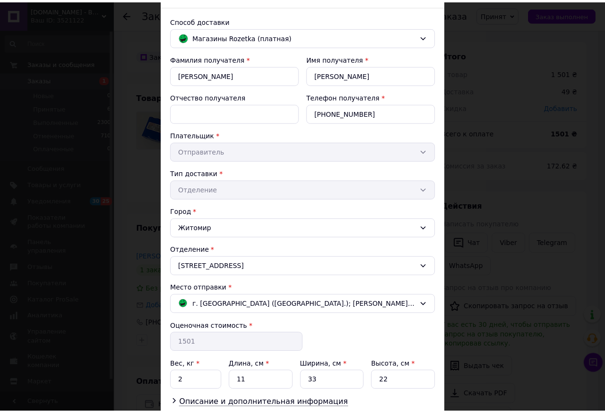
scroll to position [125, 0]
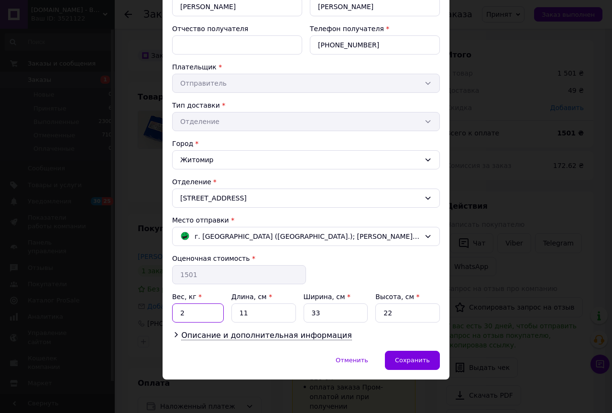
drag, startPoint x: 176, startPoint y: 313, endPoint x: 240, endPoint y: 313, distance: 64.1
click at [240, 313] on div "Вес, кг * 2 Длина, см * 11 Ширина, см * 33 Высота, см * 22" at bounding box center [306, 307] width 268 height 31
type input "1"
drag, startPoint x: 327, startPoint y: 315, endPoint x: 301, endPoint y: 317, distance: 25.5
click at [301, 317] on div "Вес, кг * 1 Длина, см * 11 Ширина, см * 33 Высота, см * 22" at bounding box center [306, 307] width 268 height 31
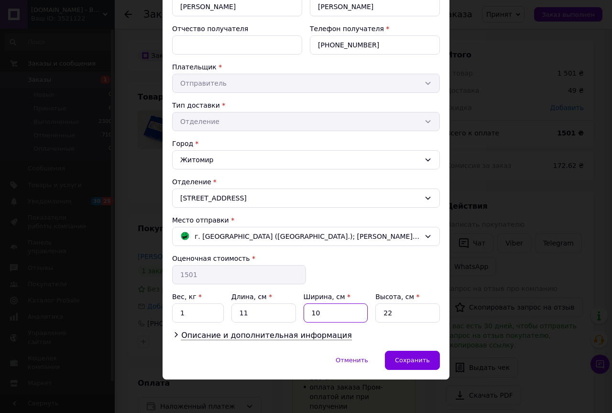
type input "10"
click at [370, 315] on div "Вес, кг * 1 Длина, см * 11 Ширина, см * 10 Высота, см * 22" at bounding box center [306, 307] width 268 height 31
type input "10"
click at [406, 364] on span "Сохранить" at bounding box center [412, 359] width 35 height 7
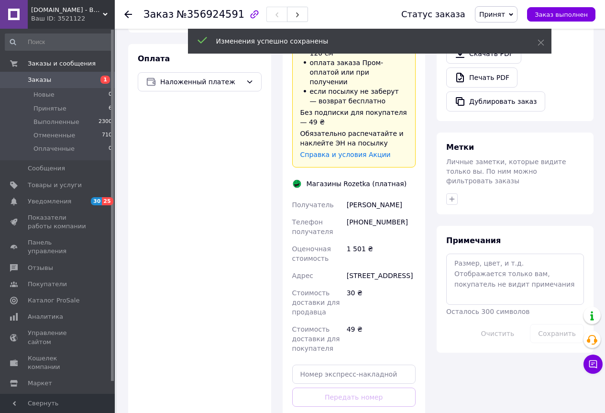
scroll to position [431, 0]
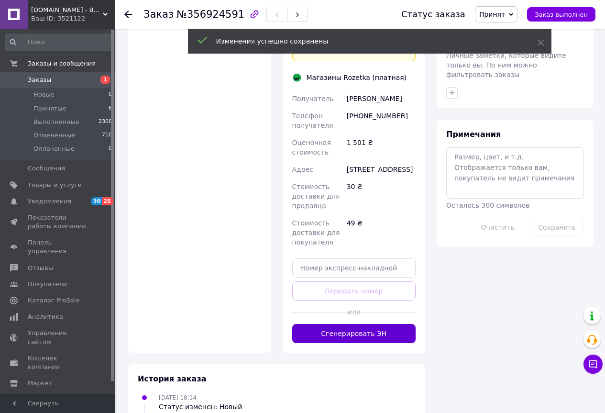
click at [359, 324] on button "Сгенерировать ЭН" at bounding box center [354, 333] width 124 height 19
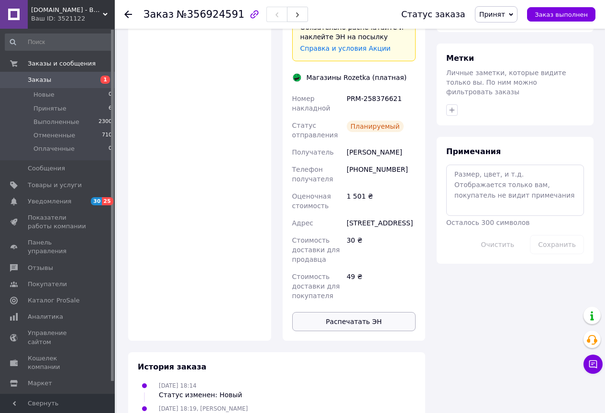
click at [361, 312] on button "Распечатать ЭН" at bounding box center [354, 321] width 124 height 19
click at [563, 16] on span "Заказ выполнен" at bounding box center [561, 14] width 53 height 7
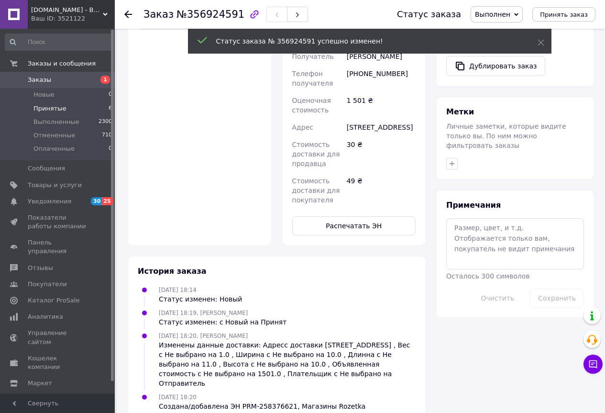
scroll to position [413, 0]
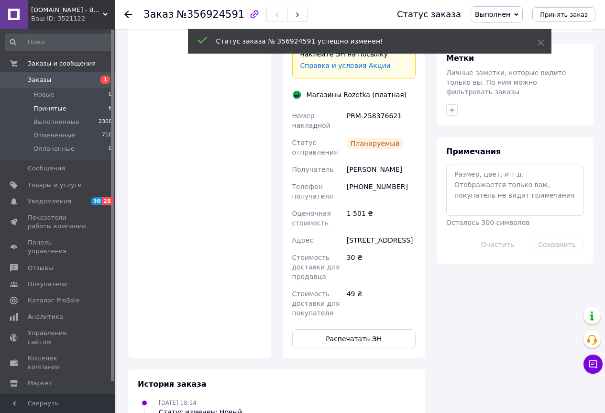
click at [49, 112] on span "Принятые" at bounding box center [49, 108] width 33 height 9
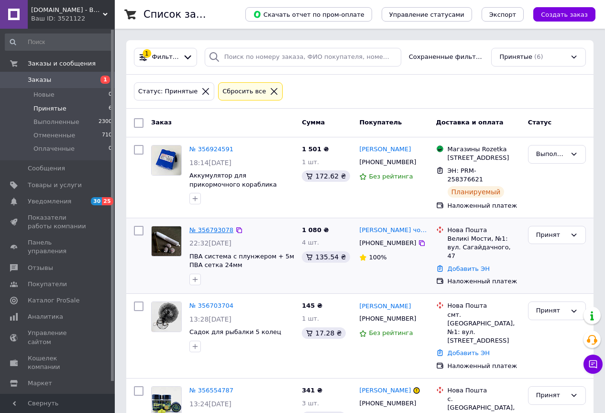
click at [219, 230] on link "№ 356793078" at bounding box center [211, 229] width 44 height 7
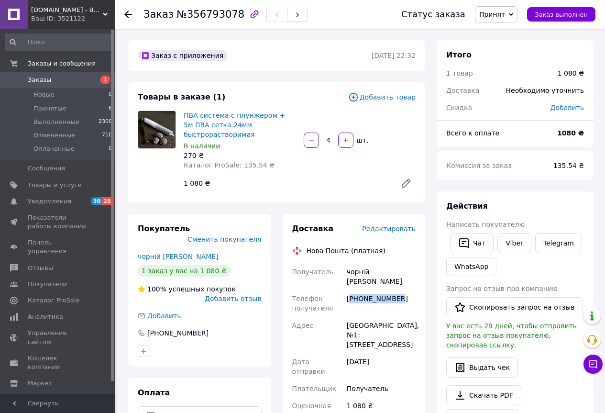
drag, startPoint x: 397, startPoint y: 291, endPoint x: 352, endPoint y: 289, distance: 45.0
click at [352, 290] on div "[PHONE_NUMBER]" at bounding box center [381, 303] width 73 height 27
copy div "380990285430"
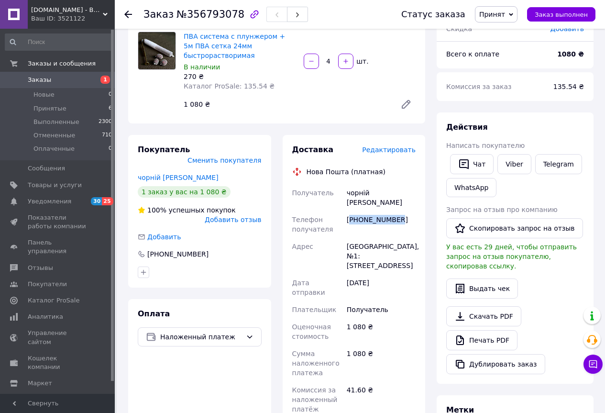
scroll to position [239, 0]
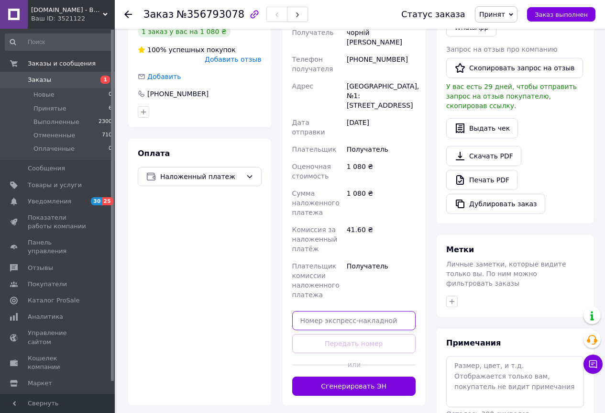
click at [346, 311] on input "text" at bounding box center [354, 320] width 124 height 19
paste input "20451225116208"
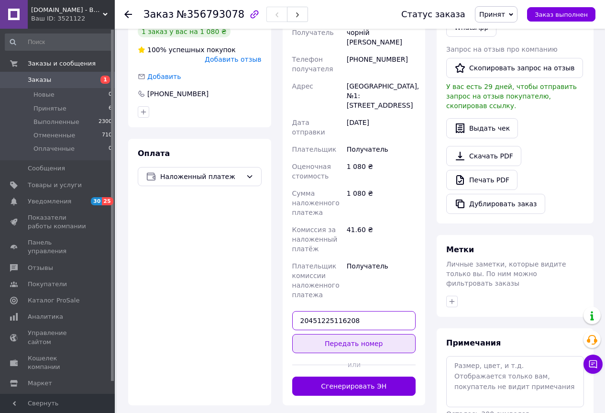
type input "20451225116208"
click at [356, 334] on button "Передать номер" at bounding box center [354, 343] width 124 height 19
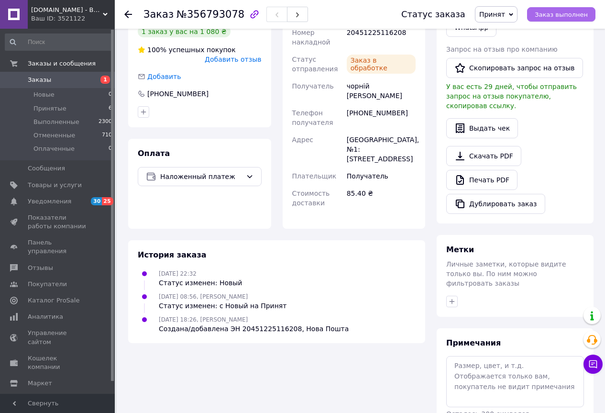
click at [553, 15] on span "Заказ выполнен" at bounding box center [561, 14] width 53 height 7
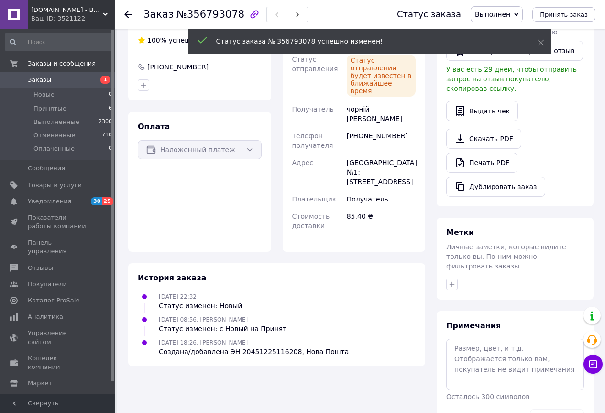
click at [86, 20] on div "Ваш ID: 3521122" at bounding box center [73, 18] width 84 height 9
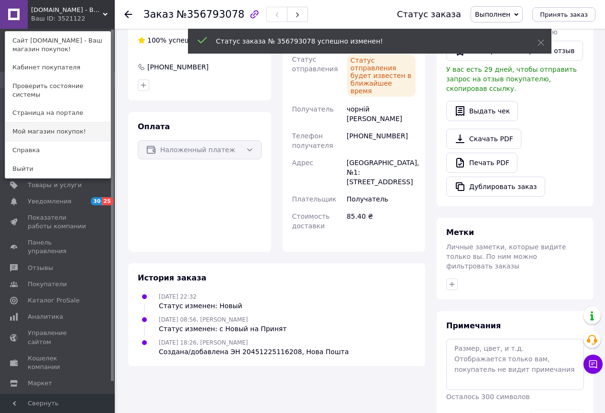
click at [63, 127] on link "Мой магазин покупок!" at bounding box center [57, 131] width 105 height 18
